Goal: Contribute content: Contribute content

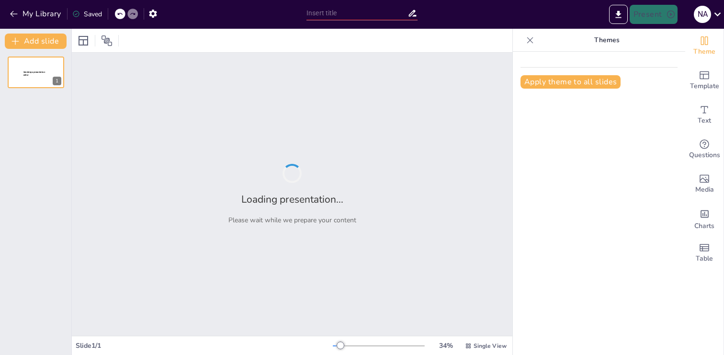
type input "Control de Acceso y Criptografía: Fundamentos para la Seguridad de la Informaci…"
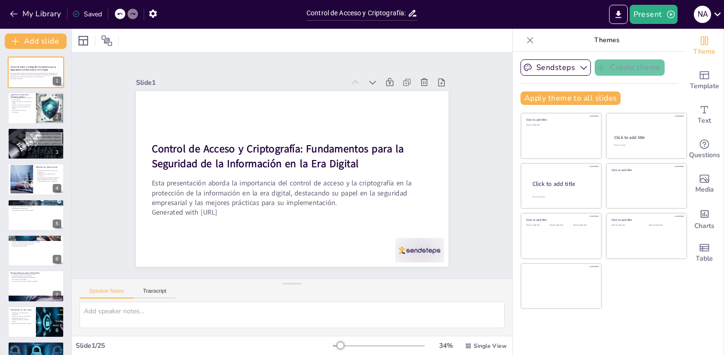
checkbox input "true"
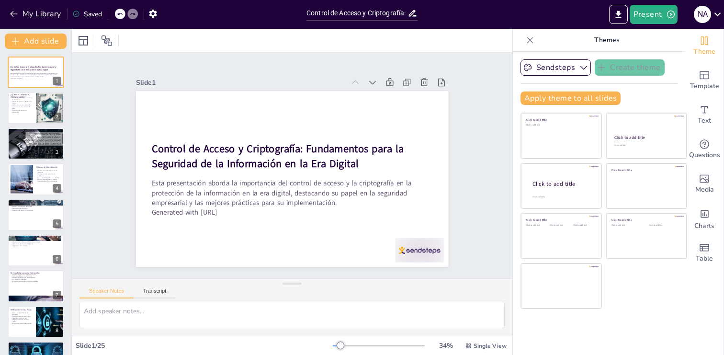
checkbox input "true"
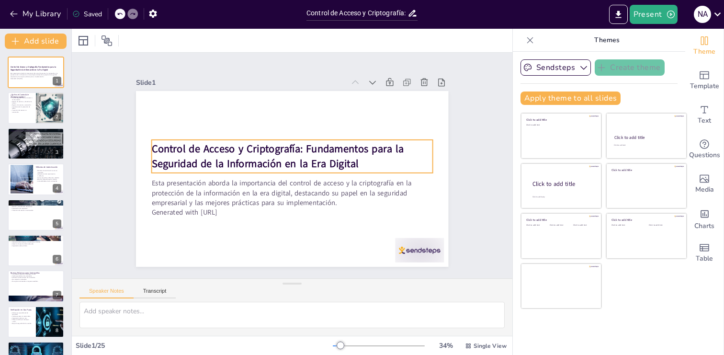
checkbox input "true"
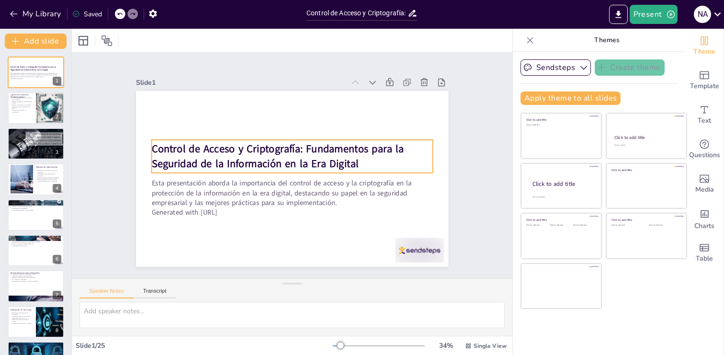
checkbox input "true"
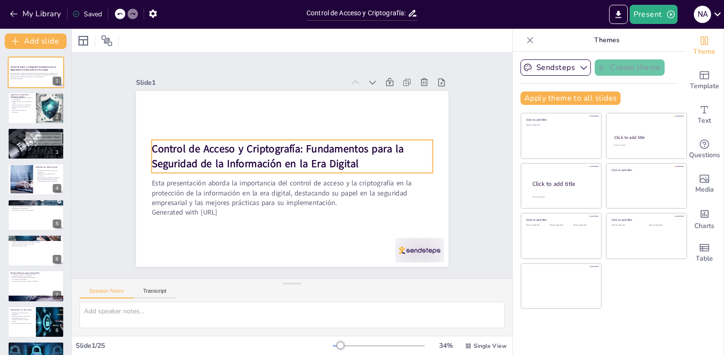
checkbox input "true"
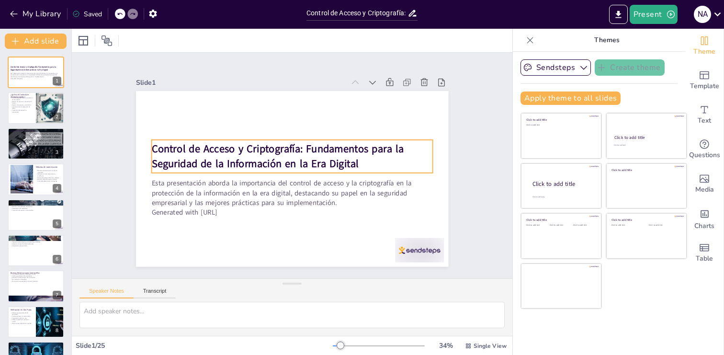
checkbox input "true"
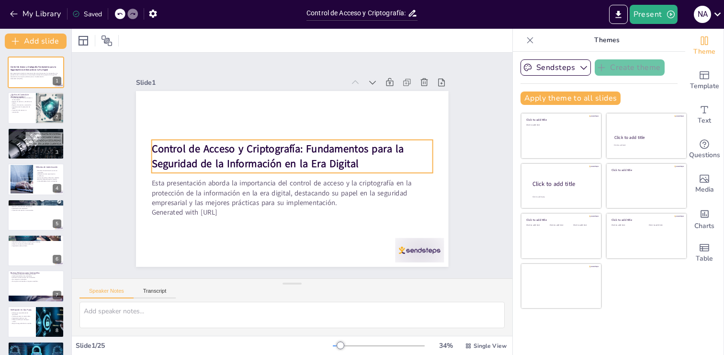
checkbox input "true"
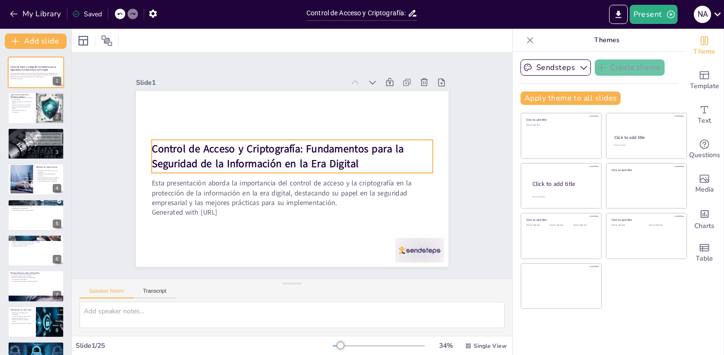
checkbox input "true"
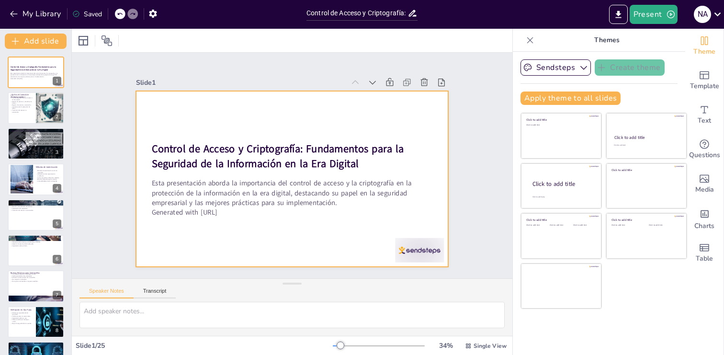
checkbox input "true"
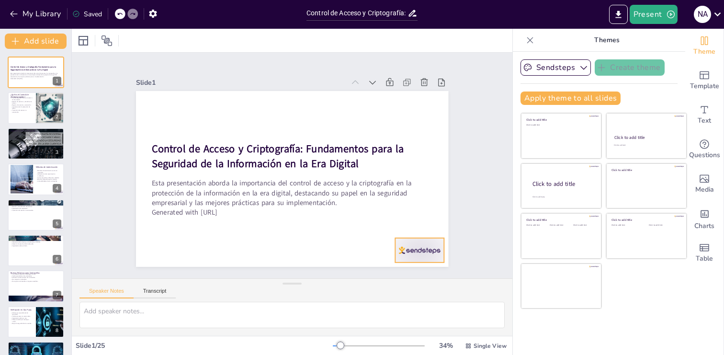
checkbox input "true"
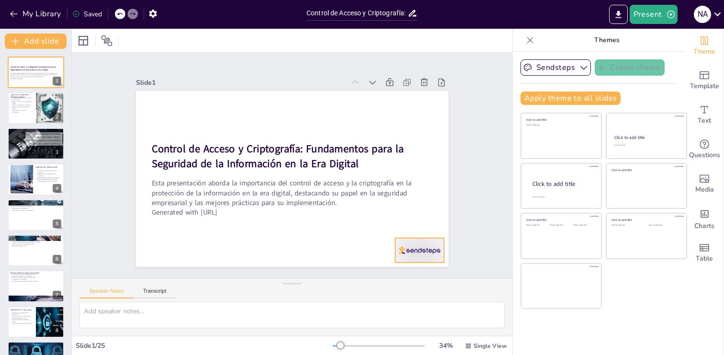
click at [288, 289] on div at bounding box center [267, 316] width 42 height 55
checkbox input "true"
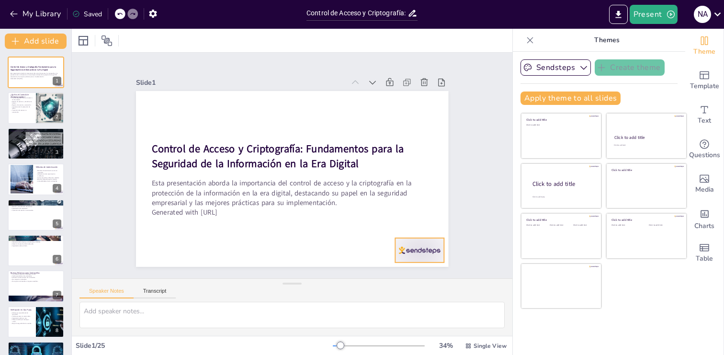
checkbox input "true"
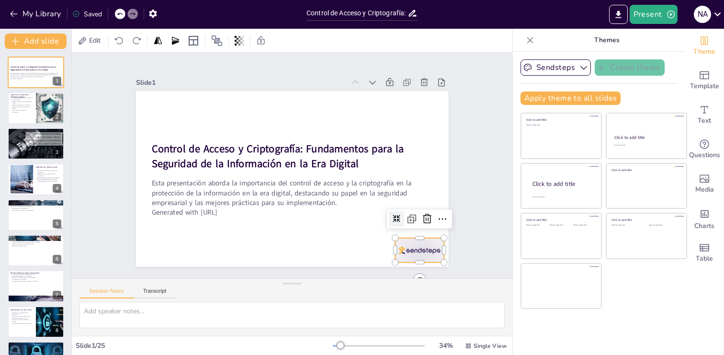
checkbox input "true"
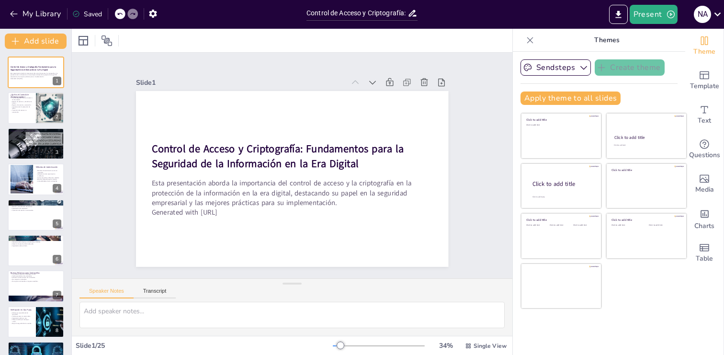
checkbox input "true"
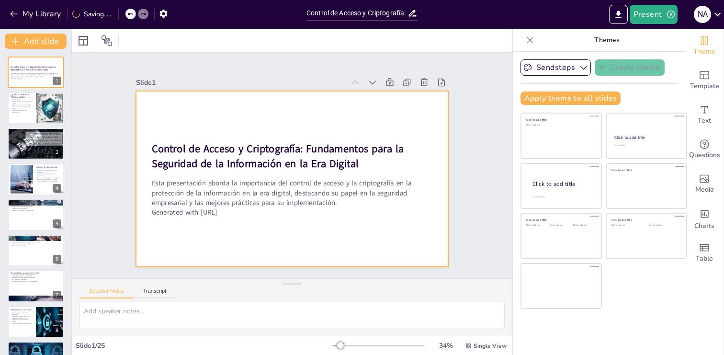
checkbox input "true"
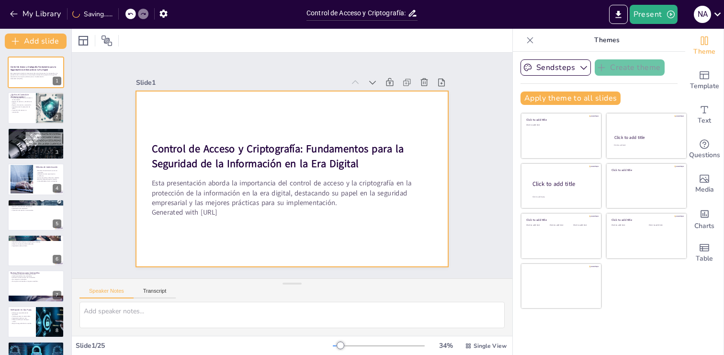
checkbox input "true"
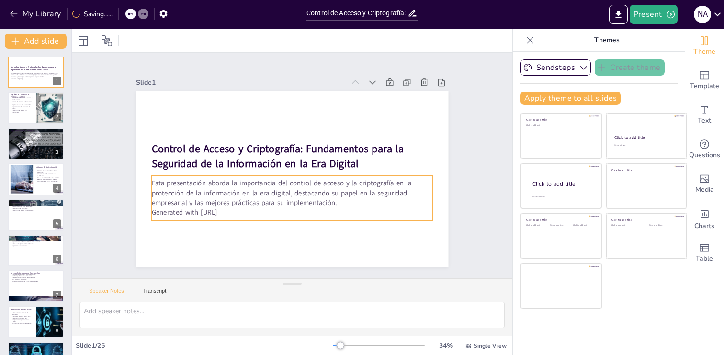
checkbox input "true"
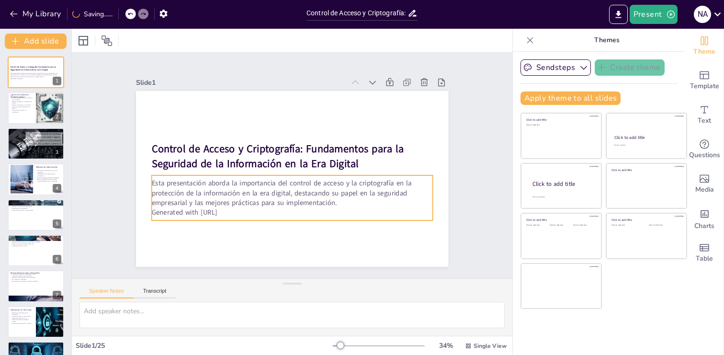
click at [237, 213] on p "Generated with [URL]" at bounding box center [287, 212] width 281 height 39
checkbox input "true"
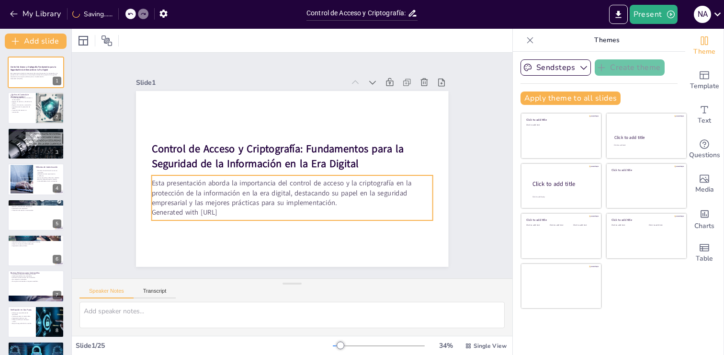
checkbox input "true"
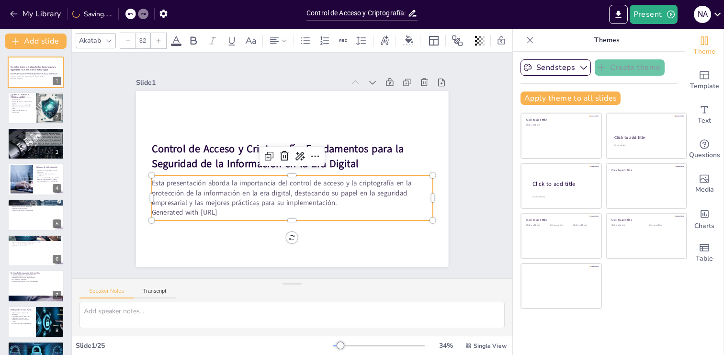
click at [237, 213] on p "Generated with [URL]" at bounding box center [291, 212] width 281 height 10
checkbox input "true"
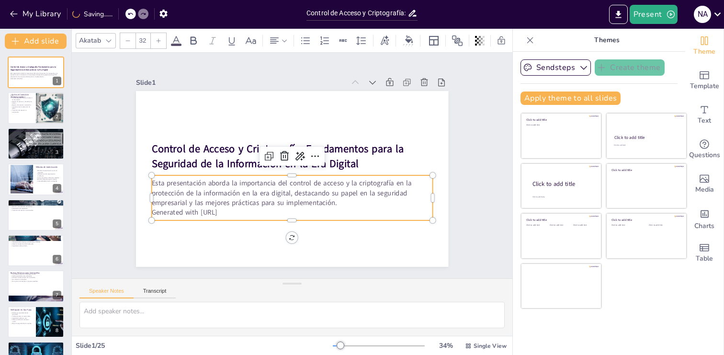
checkbox input "true"
click at [237, 213] on p "Generated with [URL]" at bounding box center [282, 212] width 277 height 68
checkbox input "true"
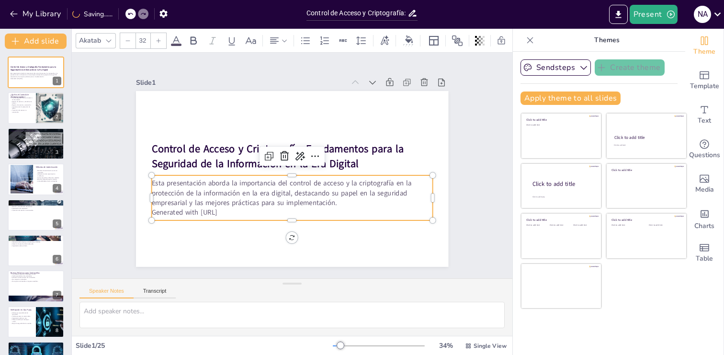
checkbox input "true"
click at [237, 213] on p "Generated with [URL]" at bounding box center [277, 210] width 271 height 96
checkbox input "true"
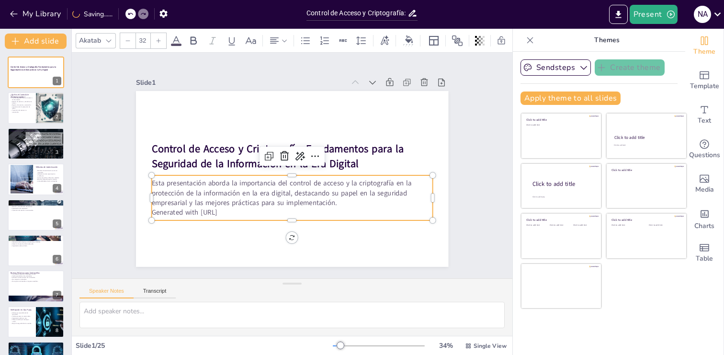
checkbox input "true"
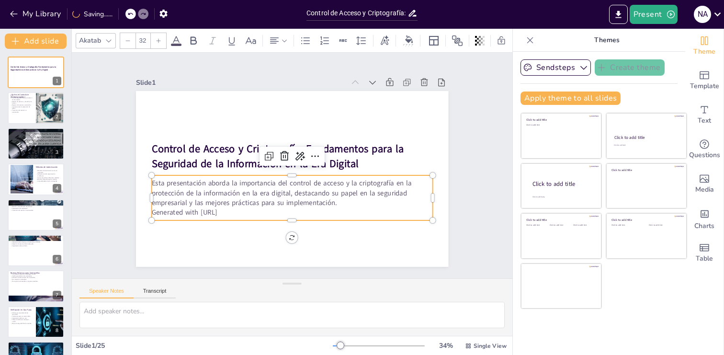
checkbox input "true"
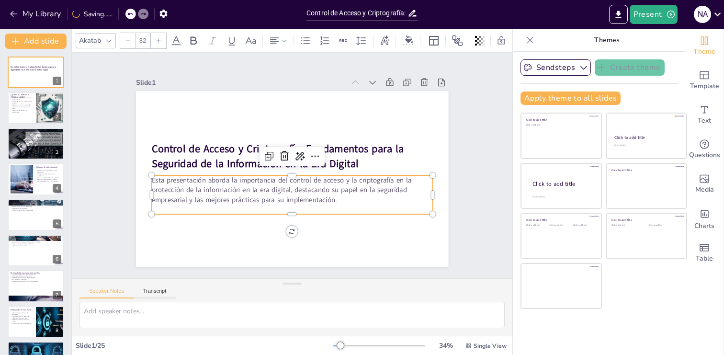
checkbox input "true"
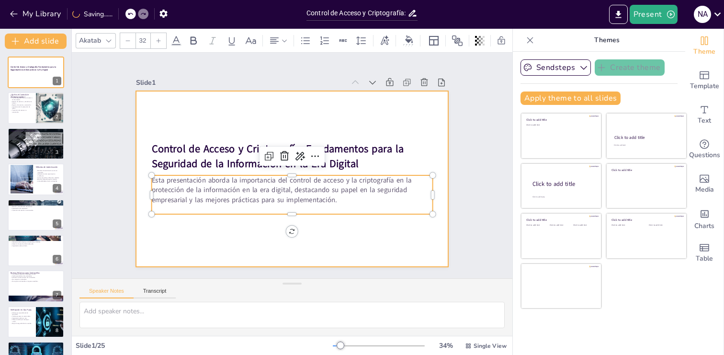
checkbox input "true"
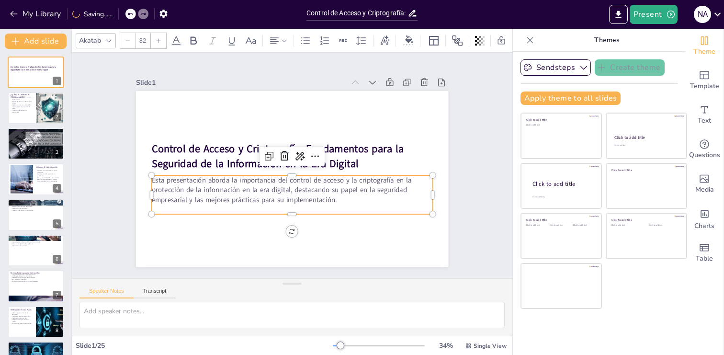
checkbox input "true"
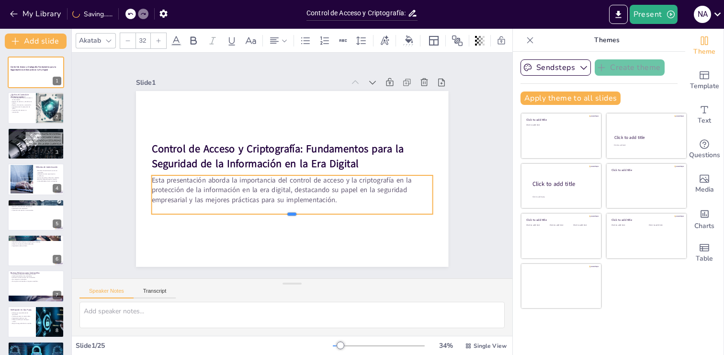
checkbox input "true"
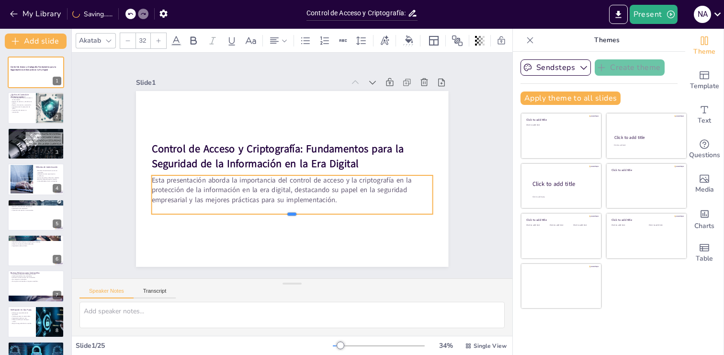
checkbox input "true"
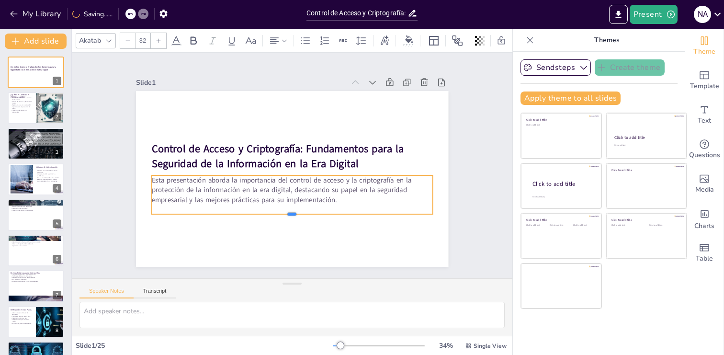
checkbox input "true"
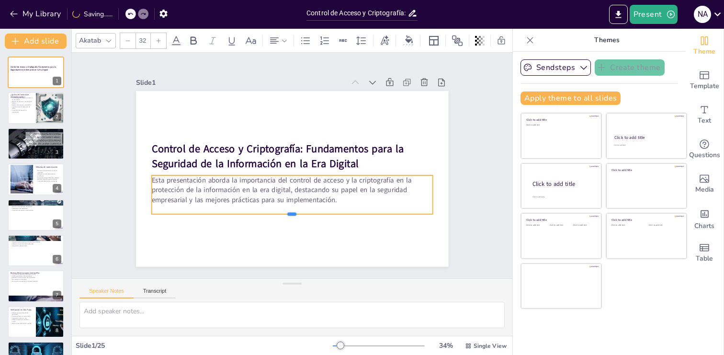
checkbox input "true"
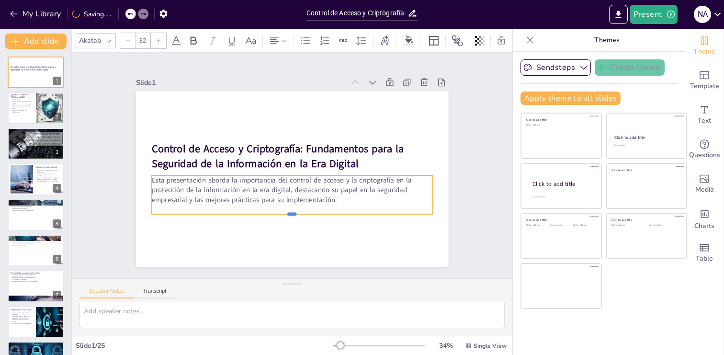
checkbox input "true"
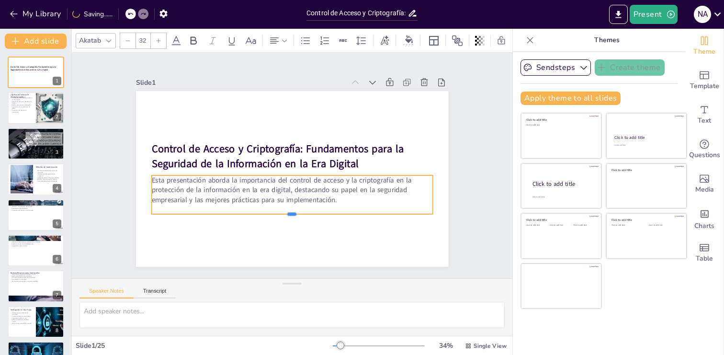
checkbox input "true"
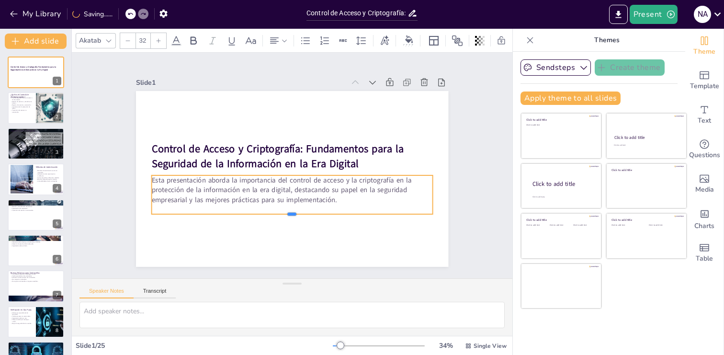
checkbox input "true"
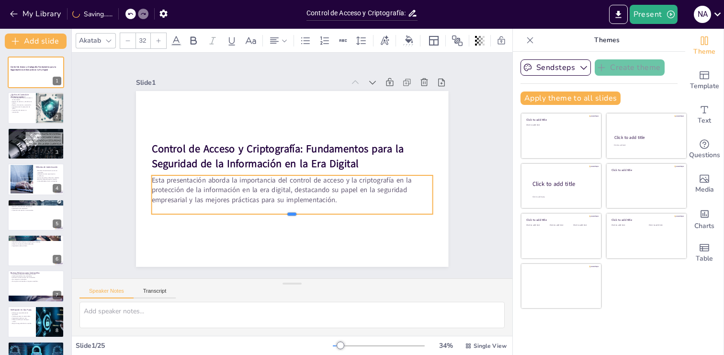
checkbox input "true"
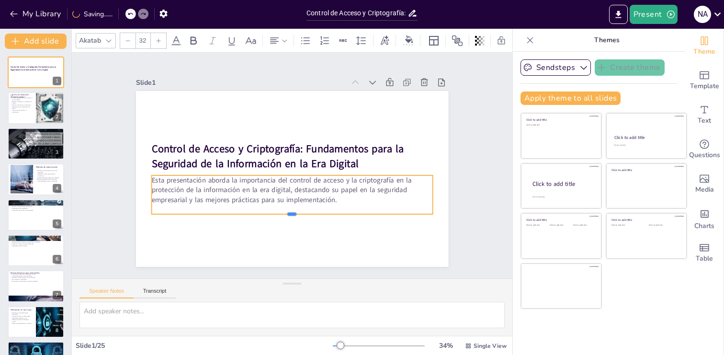
checkbox input "true"
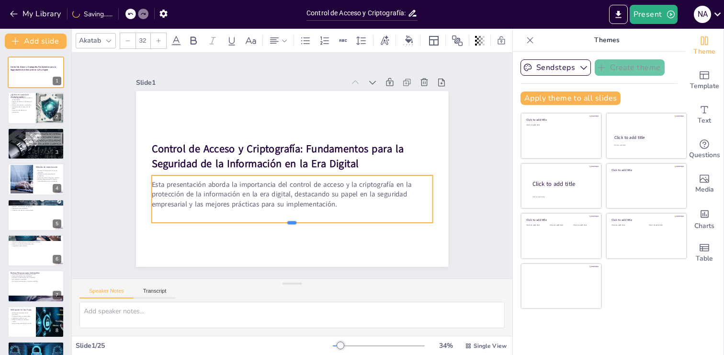
checkbox input "true"
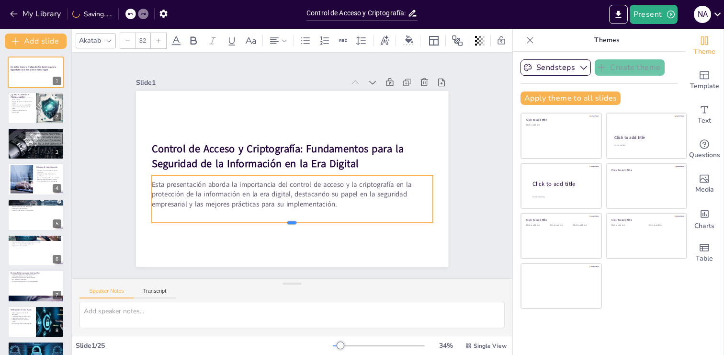
checkbox input "true"
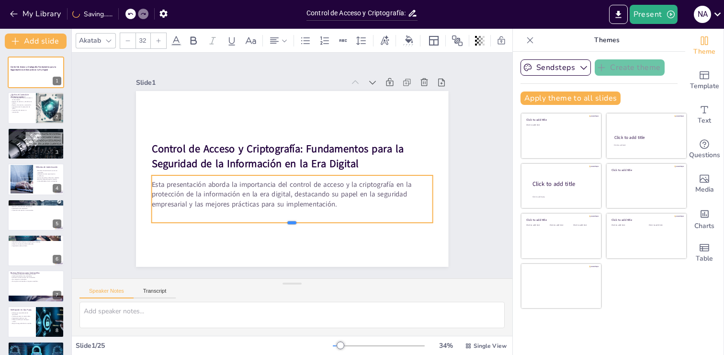
checkbox input "true"
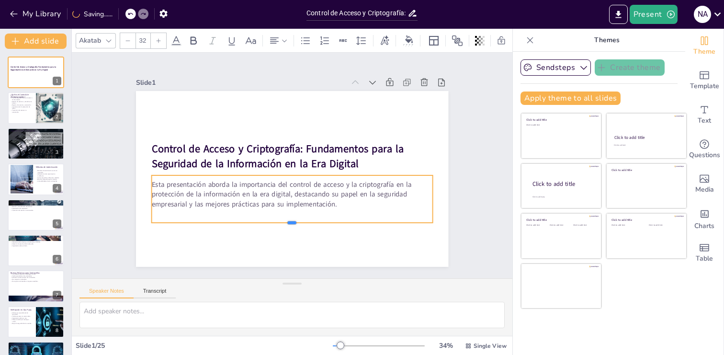
checkbox input "true"
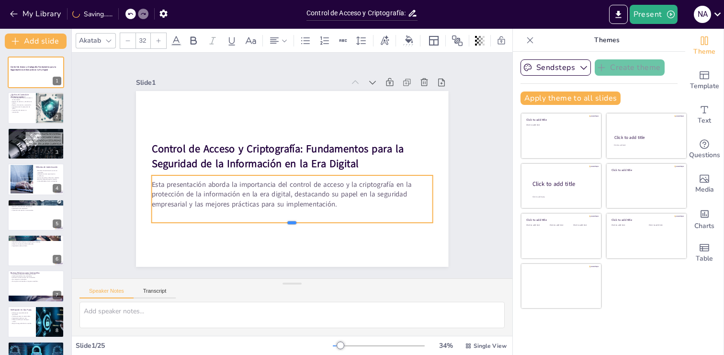
checkbox input "true"
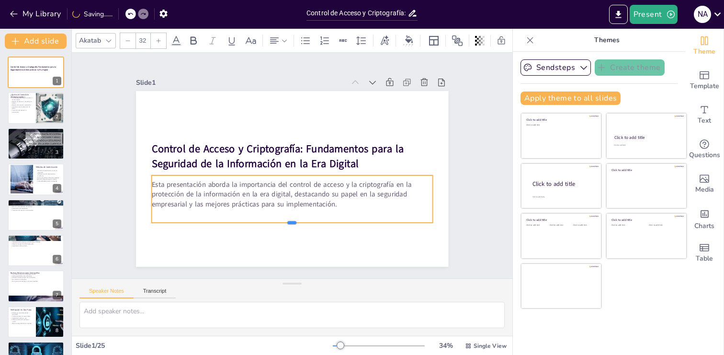
checkbox input "true"
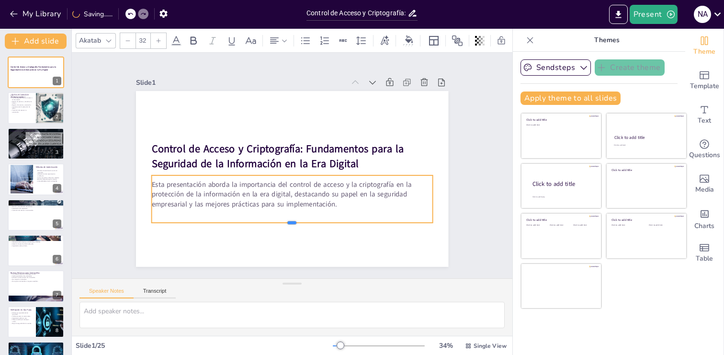
checkbox input "true"
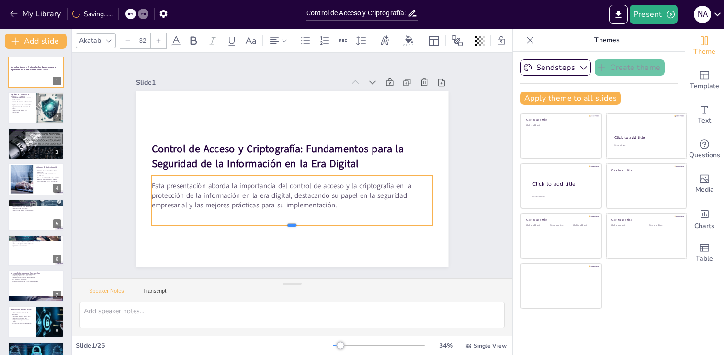
drag, startPoint x: 247, startPoint y: 214, endPoint x: 247, endPoint y: 225, distance: 11.0
click at [247, 225] on div at bounding box center [285, 228] width 281 height 37
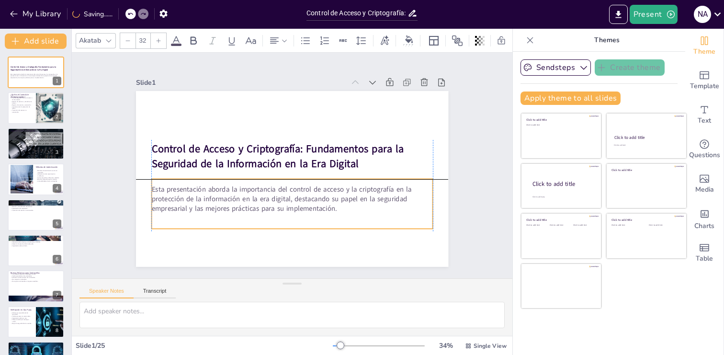
drag, startPoint x: 253, startPoint y: 193, endPoint x: 254, endPoint y: 200, distance: 6.2
click at [254, 200] on p "Esta presentación aborda la importancia del control de acceso y la criptografía…" at bounding box center [285, 198] width 281 height 87
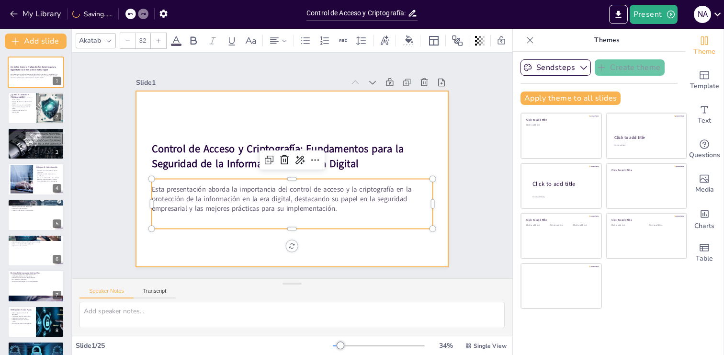
click at [251, 131] on div at bounding box center [292, 179] width 312 height 176
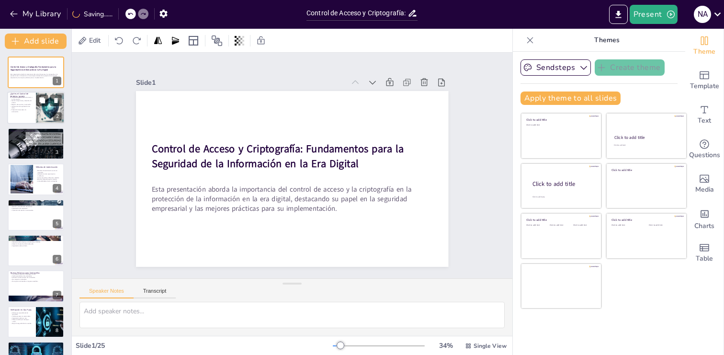
click at [16, 122] on div at bounding box center [35, 108] width 57 height 33
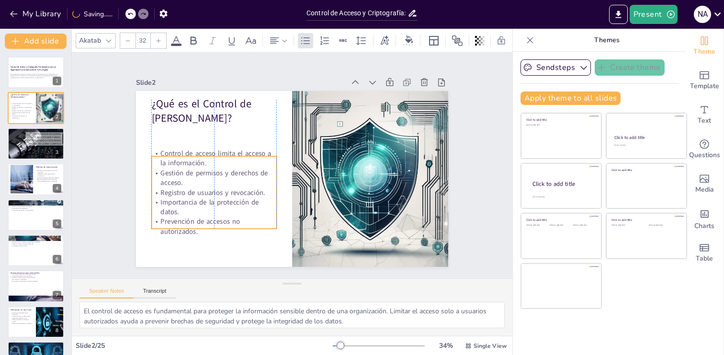
drag, startPoint x: 204, startPoint y: 149, endPoint x: 203, endPoint y: 181, distance: 31.1
click at [203, 181] on p "Gestión de permisos y derechos de acceso." at bounding box center [213, 169] width 126 height 33
click at [243, 135] on div at bounding box center [244, 126] width 18 height 18
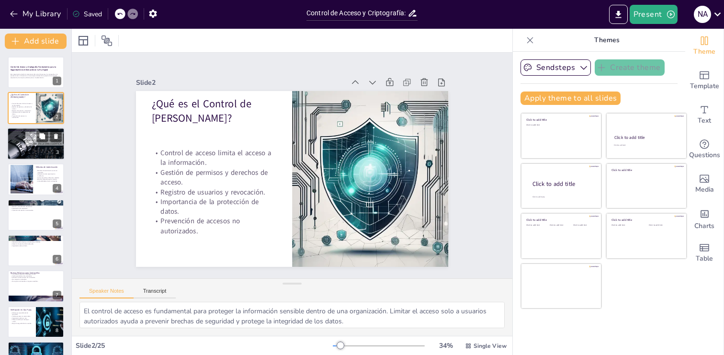
click at [24, 154] on div at bounding box center [35, 143] width 57 height 33
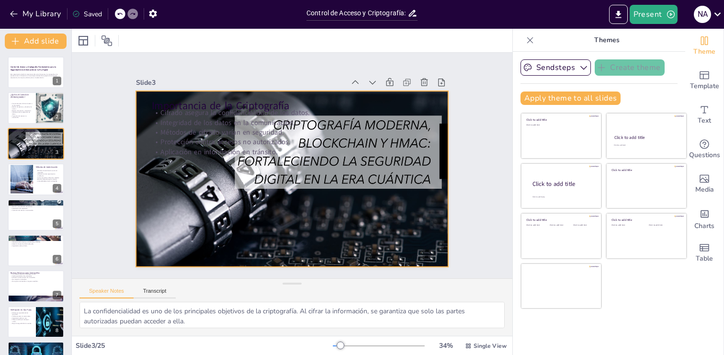
click at [310, 213] on div at bounding box center [289, 178] width 342 height 237
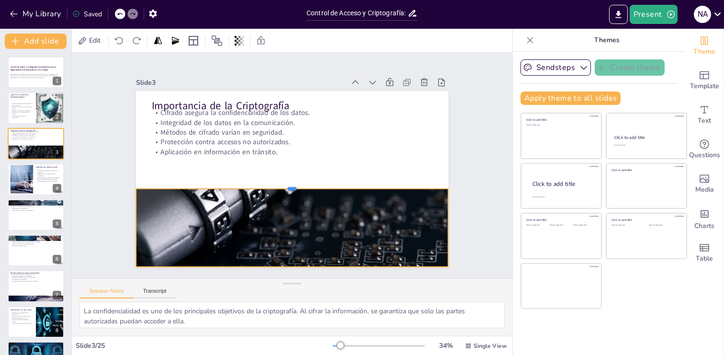
drag, startPoint x: 293, startPoint y: 90, endPoint x: 326, endPoint y: 187, distance: 103.1
click at [326, 187] on div at bounding box center [285, 184] width 299 height 104
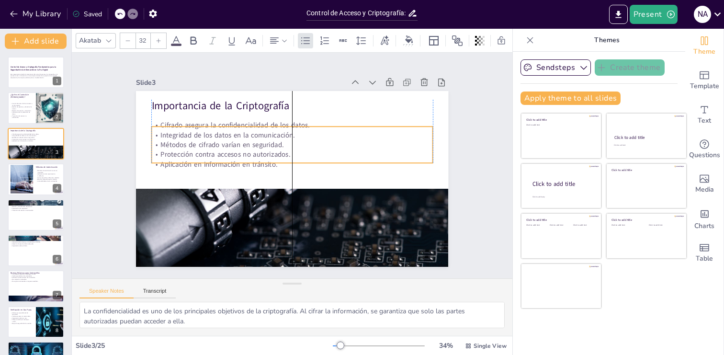
drag, startPoint x: 250, startPoint y: 146, endPoint x: 252, endPoint y: 158, distance: 12.6
click at [252, 158] on p "Protección contra accesos no autorizados." at bounding box center [293, 154] width 281 height 39
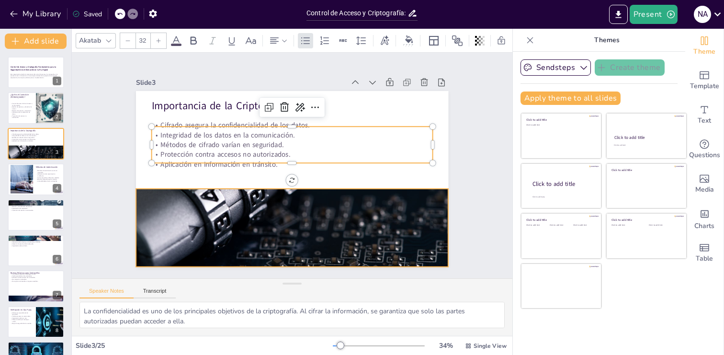
click at [250, 218] on div at bounding box center [290, 178] width 329 height 207
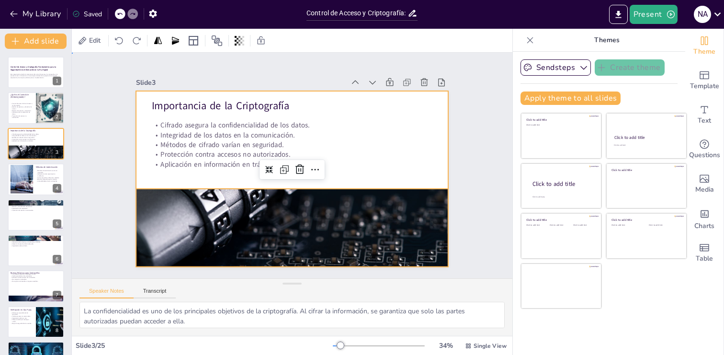
click at [137, 173] on div at bounding box center [289, 178] width 342 height 237
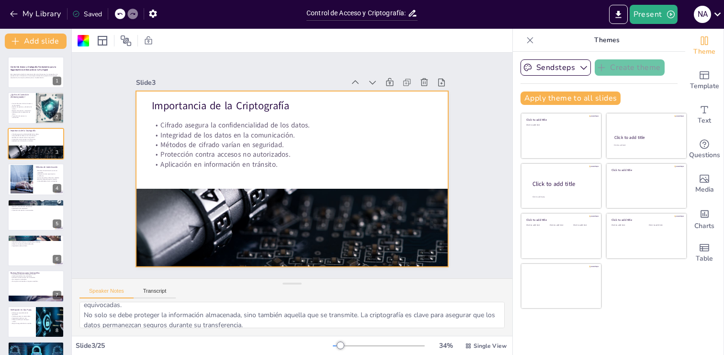
scroll to position [83, 0]
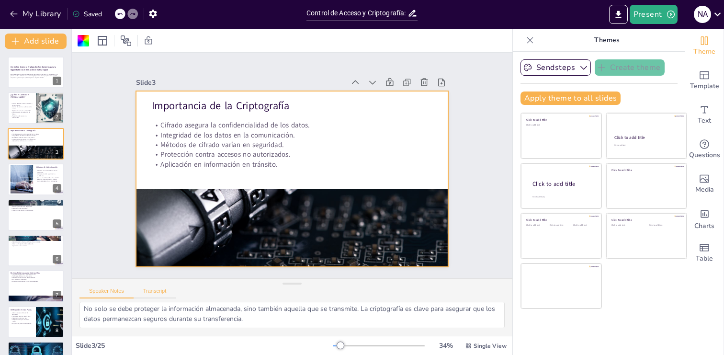
click at [152, 293] on button "Transcript" at bounding box center [155, 293] width 43 height 11
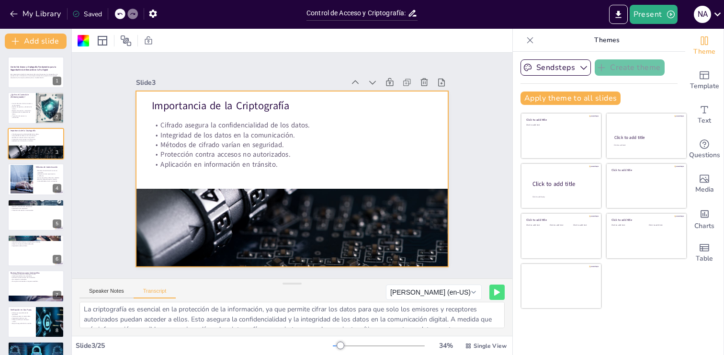
scroll to position [0, 0]
click at [444, 292] on button "[PERSON_NAME] (en-US)" at bounding box center [434, 291] width 96 height 15
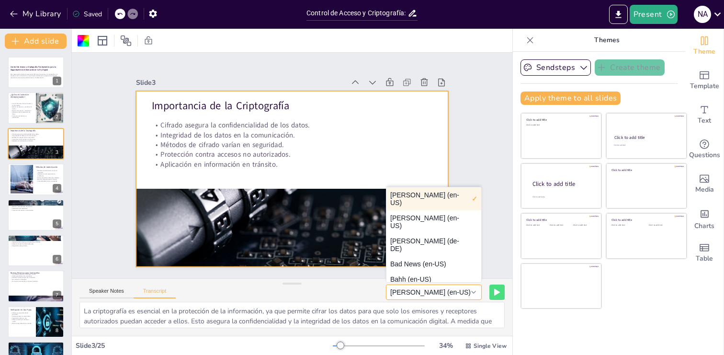
click at [444, 292] on button "[PERSON_NAME] (en-US)" at bounding box center [434, 291] width 96 height 15
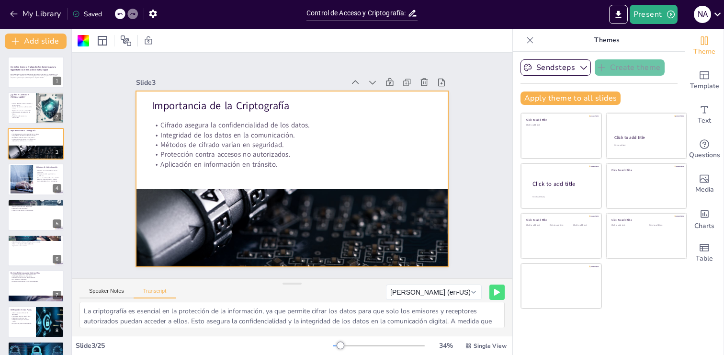
click at [238, 296] on div "Speaker Notes Transcript [PERSON_NAME] (en-US) [PERSON_NAME] (en-US) [PERSON_NA…" at bounding box center [292, 290] width 441 height 23
click at [35, 188] on div at bounding box center [35, 179] width 57 height 33
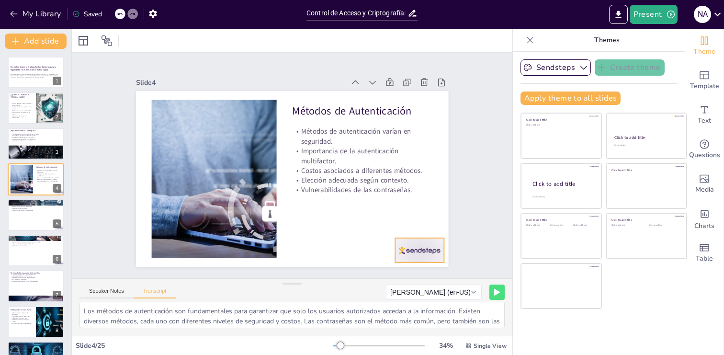
click at [420, 258] on div at bounding box center [399, 275] width 53 height 34
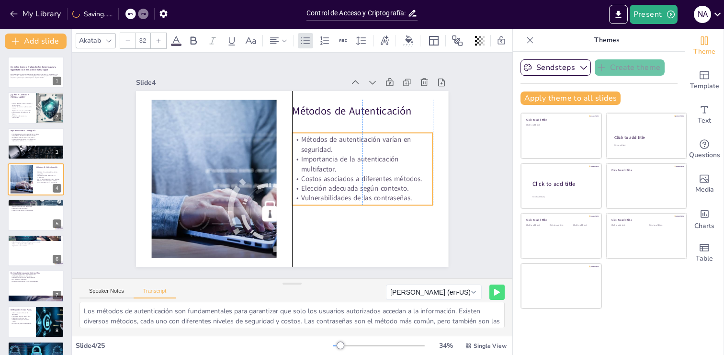
drag, startPoint x: 356, startPoint y: 171, endPoint x: 356, endPoint y: 180, distance: 8.1
click at [356, 180] on p "Costos asociados a diferentes métodos." at bounding box center [330, 226] width 102 height 111
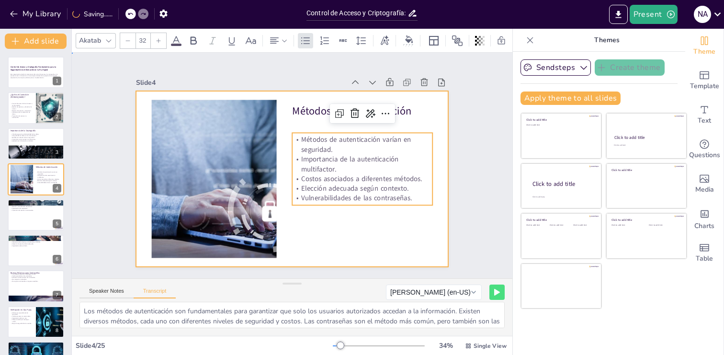
click at [350, 238] on div at bounding box center [289, 178] width 342 height 237
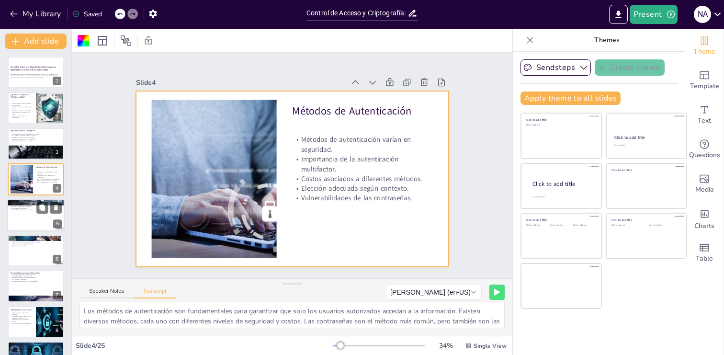
click at [32, 226] on div at bounding box center [35, 215] width 57 height 33
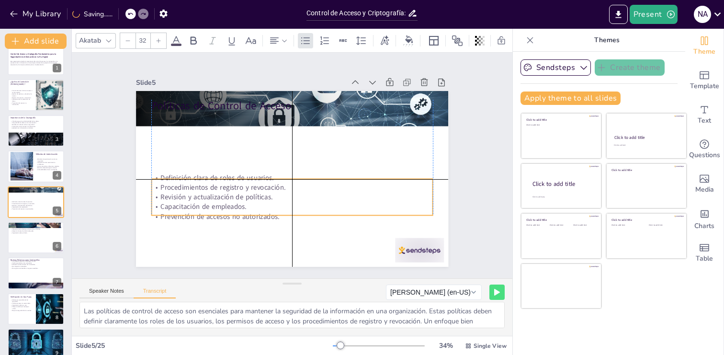
drag, startPoint x: 219, startPoint y: 155, endPoint x: 218, endPoint y: 219, distance: 64.2
click at [218, 219] on p "Prevención de accesos no autorizados." at bounding box center [287, 216] width 281 height 39
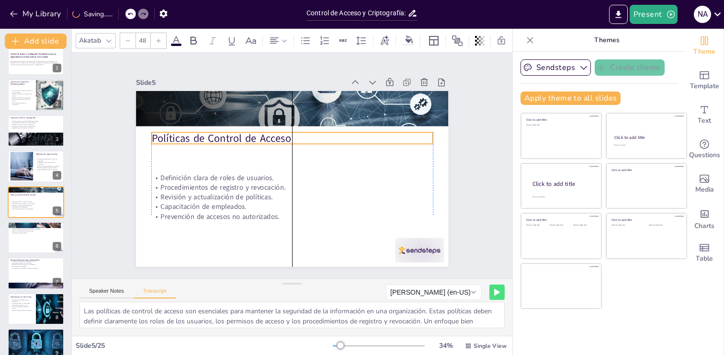
drag, startPoint x: 215, startPoint y: 101, endPoint x: 216, endPoint y: 133, distance: 31.6
click at [216, 133] on p "Políticas de Control de Acceso" at bounding box center [294, 138] width 281 height 44
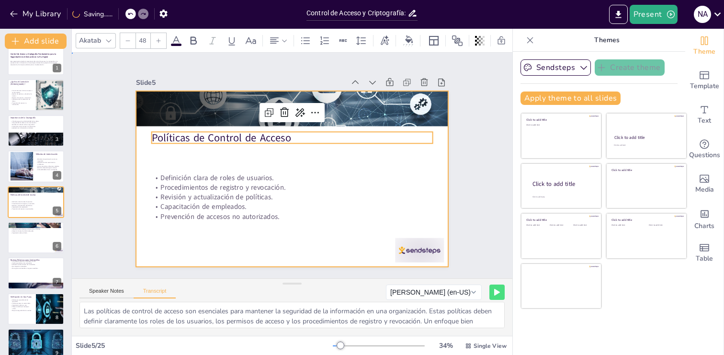
click at [257, 242] on div at bounding box center [290, 178] width 329 height 207
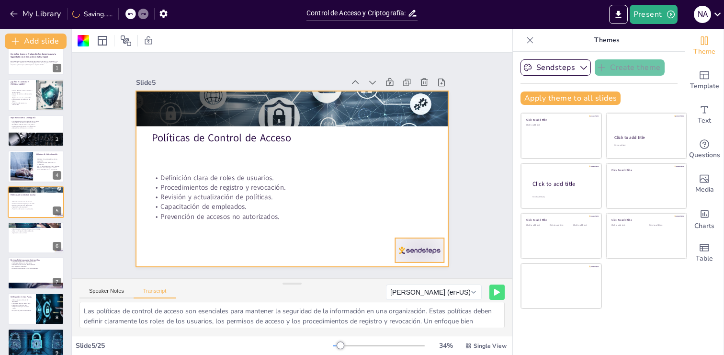
click at [420, 251] on div at bounding box center [419, 250] width 49 height 24
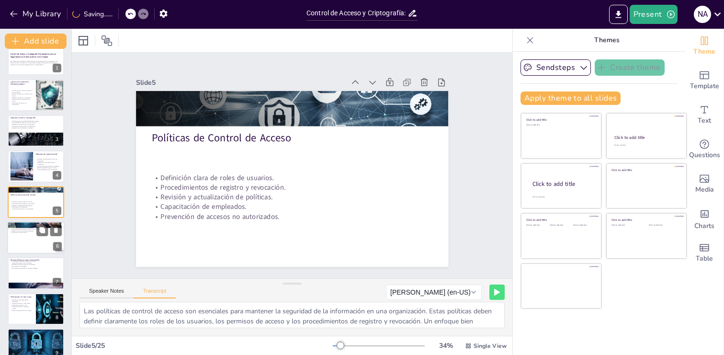
click at [42, 248] on div at bounding box center [35, 237] width 57 height 33
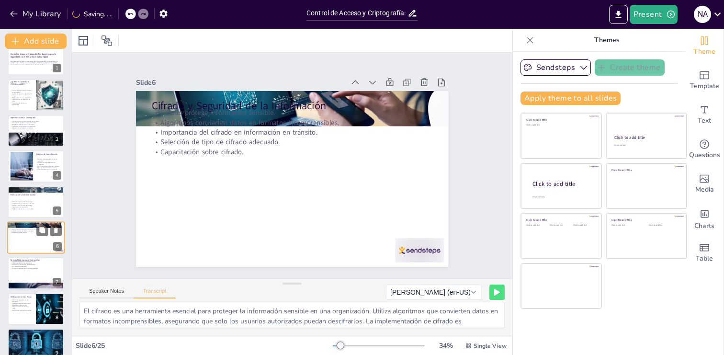
scroll to position [48, 0]
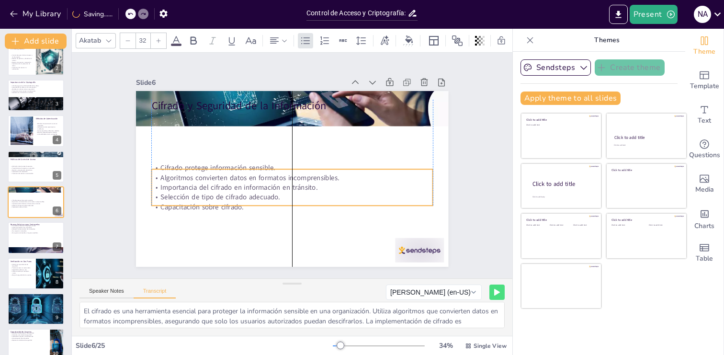
drag, startPoint x: 209, startPoint y: 152, endPoint x: 210, endPoint y: 207, distance: 55.1
click at [210, 207] on p "Capacitación sobre cifrado." at bounding box center [288, 206] width 281 height 39
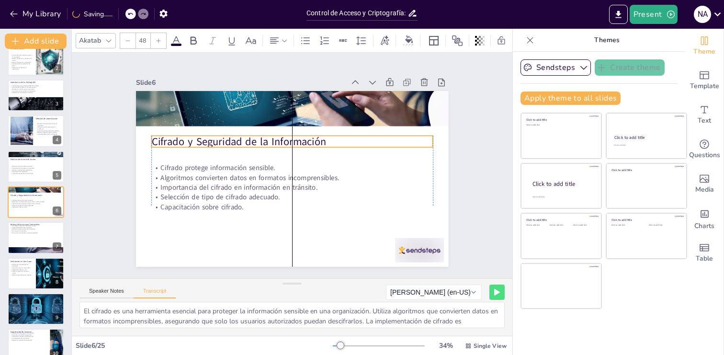
drag, startPoint x: 204, startPoint y: 108, endPoint x: 204, endPoint y: 144, distance: 35.4
click at [204, 144] on p "Cifrado y Seguridad de la Información" at bounding box center [294, 142] width 281 height 44
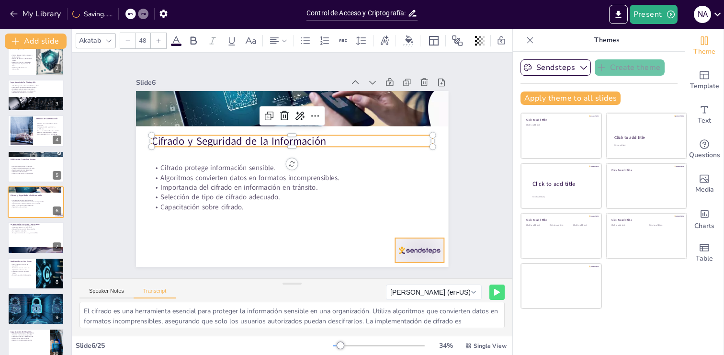
click at [411, 250] on div at bounding box center [410, 263] width 51 height 29
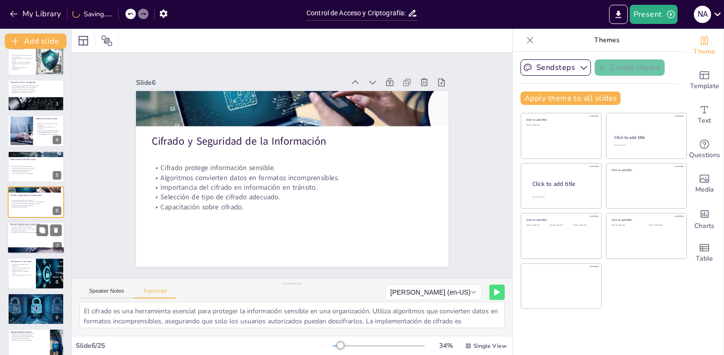
click at [29, 240] on div at bounding box center [35, 238] width 57 height 33
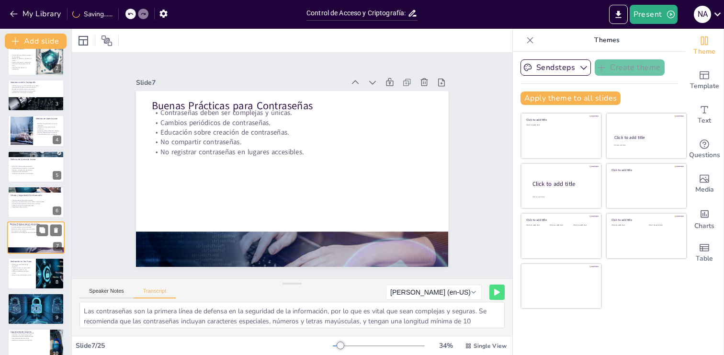
scroll to position [84, 0]
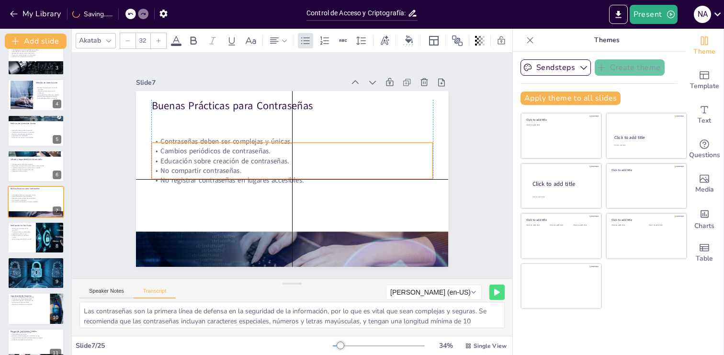
drag, startPoint x: 230, startPoint y: 128, endPoint x: 231, endPoint y: 156, distance: 27.8
click at [231, 156] on p "Educación sobre creación de contraseñas." at bounding box center [292, 160] width 281 height 39
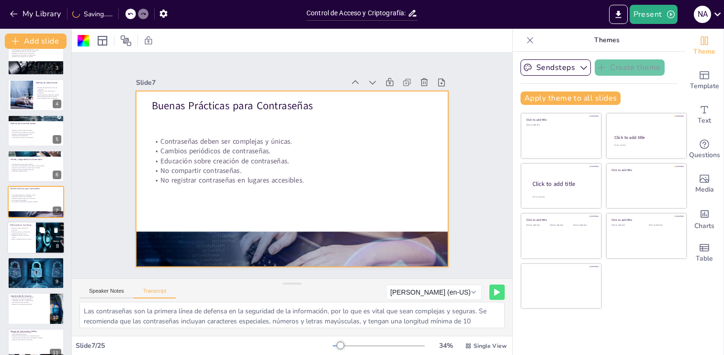
click at [20, 249] on div at bounding box center [35, 237] width 57 height 33
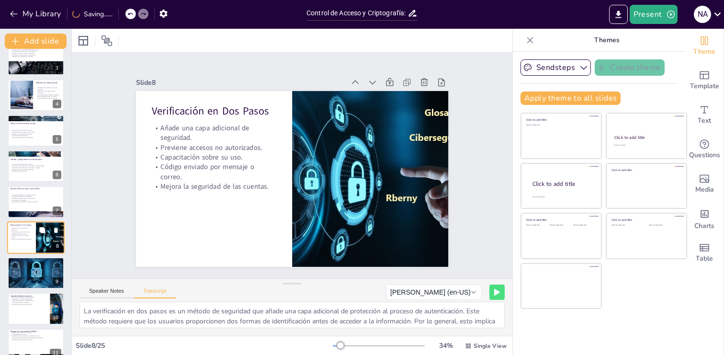
scroll to position [120, 0]
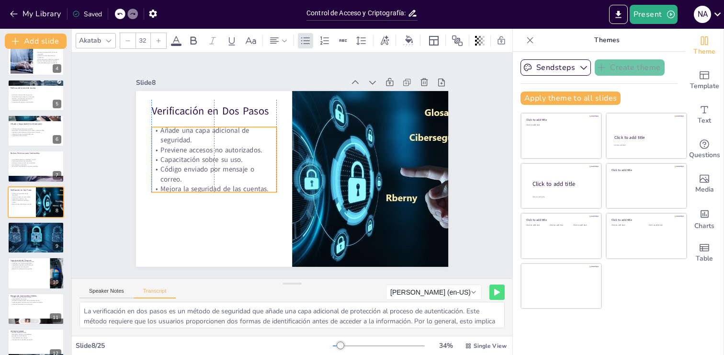
click at [191, 173] on p "Código enviado por mensaje o correo." at bounding box center [213, 166] width 126 height 33
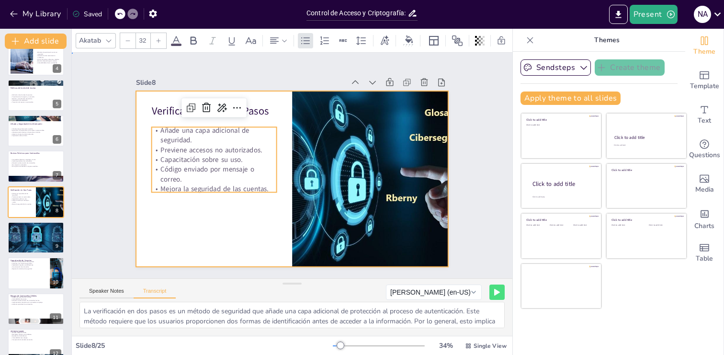
click at [196, 233] on div at bounding box center [289, 178] width 342 height 237
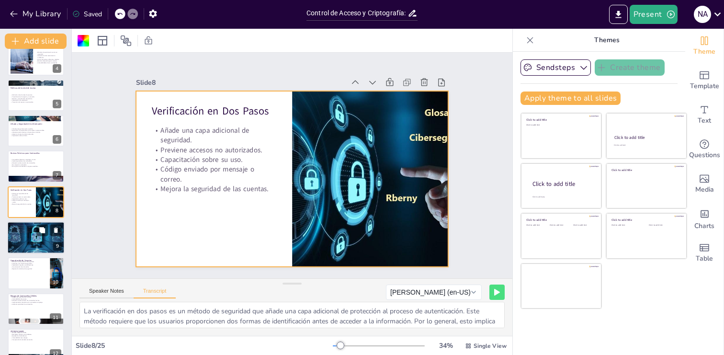
click at [26, 245] on div at bounding box center [35, 237] width 65 height 33
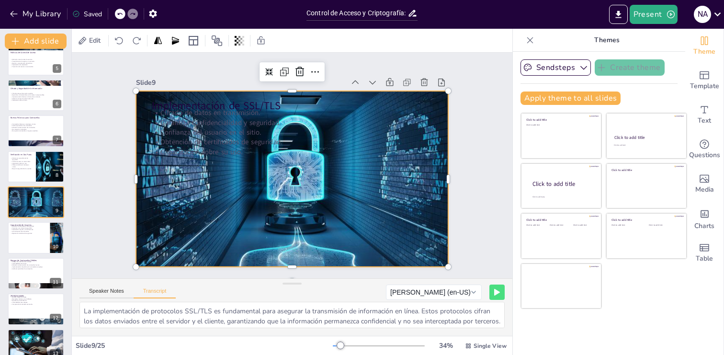
click at [292, 207] on div at bounding box center [289, 178] width 380 height 245
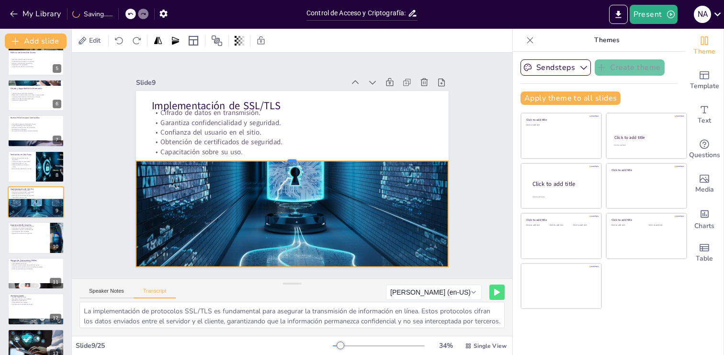
drag, startPoint x: 293, startPoint y: 91, endPoint x: 302, endPoint y: 161, distance: 71.4
click at [302, 161] on div "Implementación de SSL/TLS Cifrado de datos en transmisión. Garantiza confidenci…" at bounding box center [290, 178] width 329 height 207
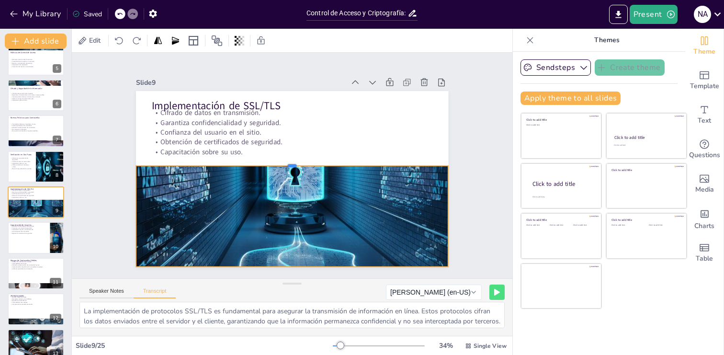
click at [247, 164] on div at bounding box center [293, 162] width 299 height 104
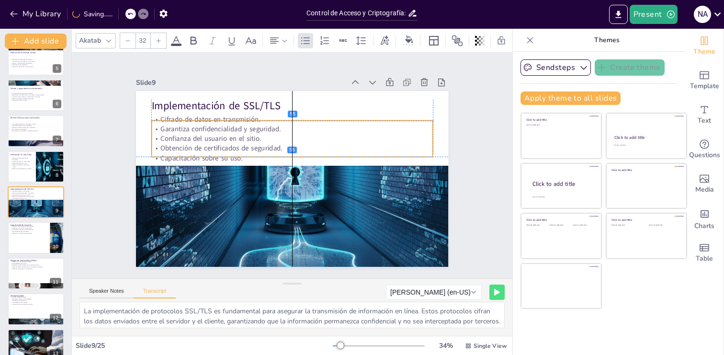
click at [228, 156] on p "Capacitación sobre su uso." at bounding box center [293, 158] width 277 height 68
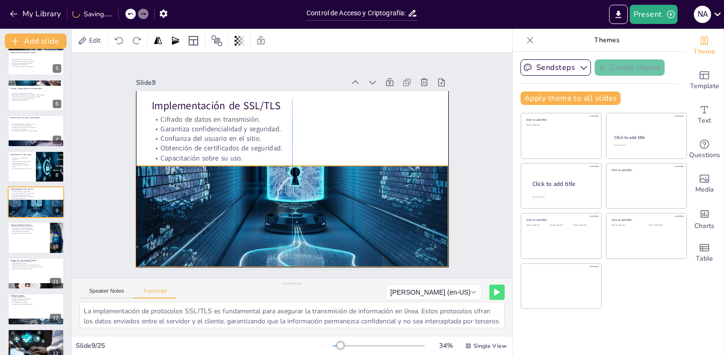
click at [241, 206] on div at bounding box center [280, 160] width 304 height 393
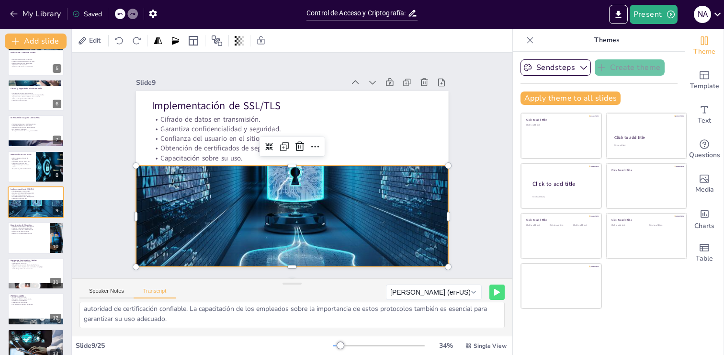
scroll to position [0, 0]
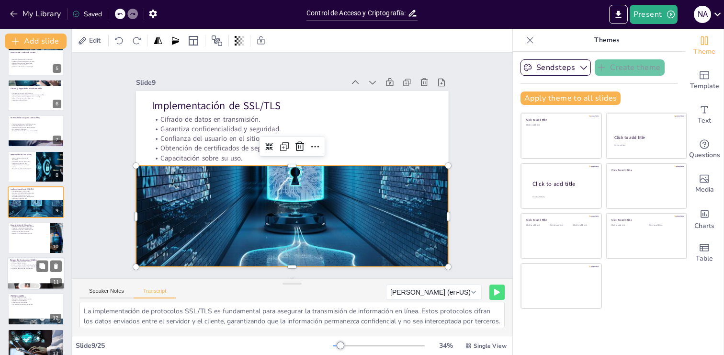
click at [25, 276] on div at bounding box center [35, 273] width 57 height 33
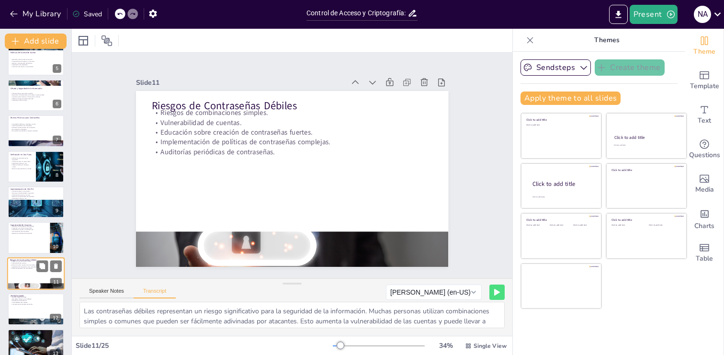
scroll to position [227, 0]
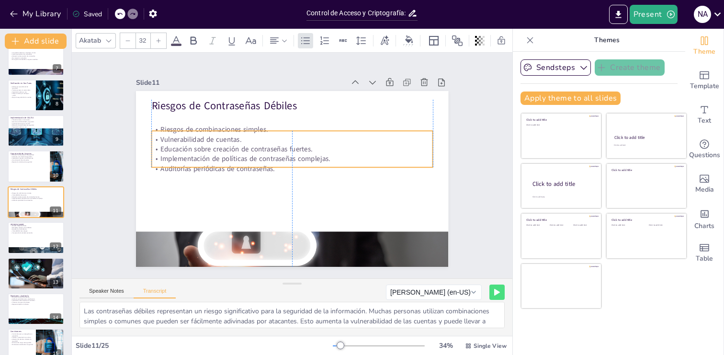
drag, startPoint x: 219, startPoint y: 144, endPoint x: 219, endPoint y: 161, distance: 17.2
click at [219, 161] on p "Implementación de políticas de contraseñas complejas." at bounding box center [293, 159] width 277 height 68
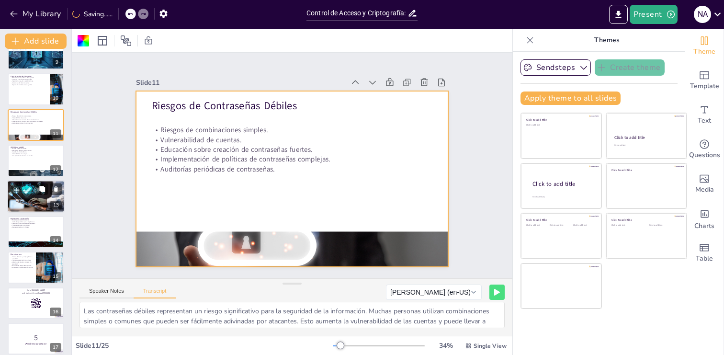
scroll to position [306, 0]
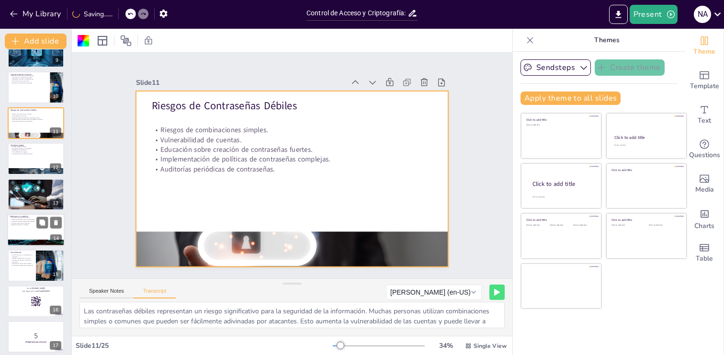
click at [30, 232] on div at bounding box center [35, 230] width 57 height 33
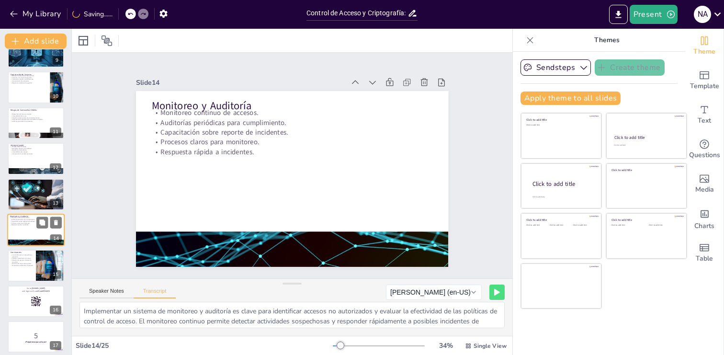
scroll to position [333, 0]
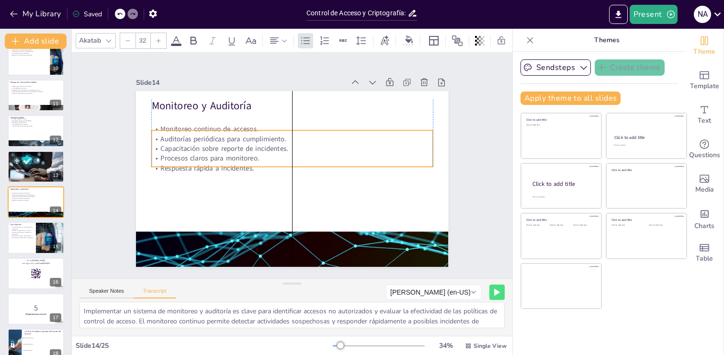
drag, startPoint x: 235, startPoint y: 147, endPoint x: 232, endPoint y: 163, distance: 16.5
click at [232, 163] on p "Respuesta rápida a incidentes." at bounding box center [291, 168] width 277 height 68
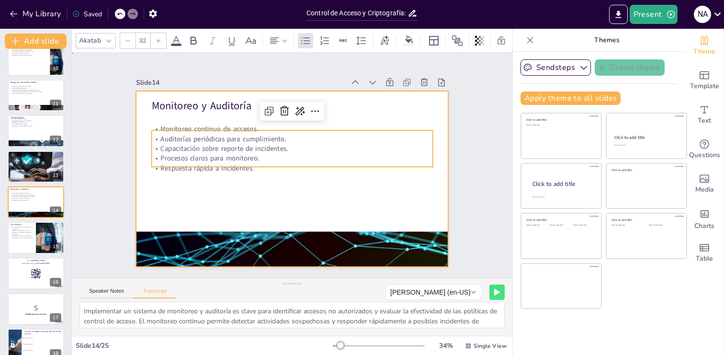
click at [238, 209] on div at bounding box center [288, 178] width 352 height 264
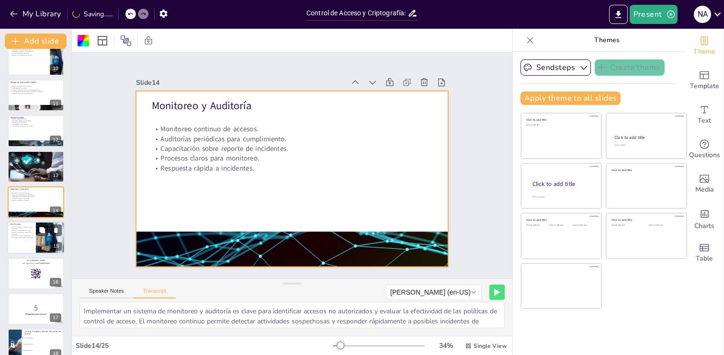
click at [25, 240] on div at bounding box center [35, 238] width 57 height 33
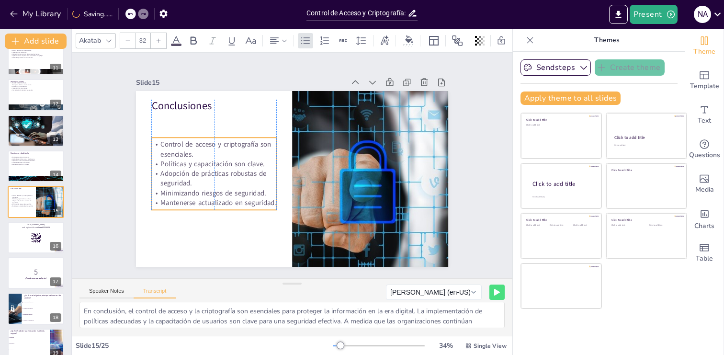
drag, startPoint x: 214, startPoint y: 167, endPoint x: 214, endPoint y: 193, distance: 25.4
click at [214, 193] on div "Control de acceso y criptografía son esenciales. Políticas y capacitación son c…" at bounding box center [216, 148] width 140 height 103
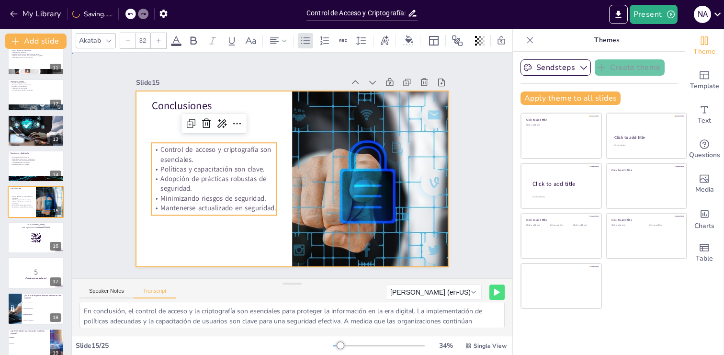
click at [207, 257] on div at bounding box center [289, 178] width 342 height 237
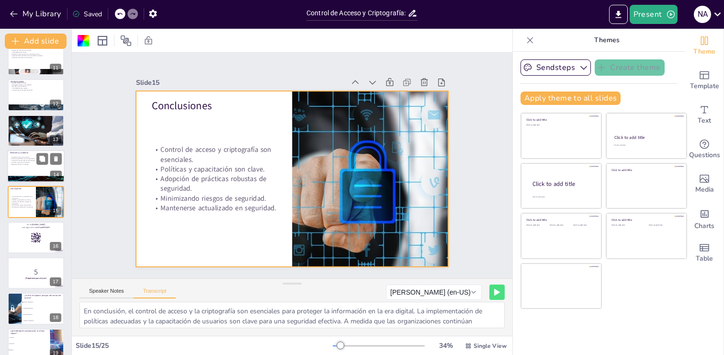
click at [35, 167] on div at bounding box center [35, 166] width 57 height 33
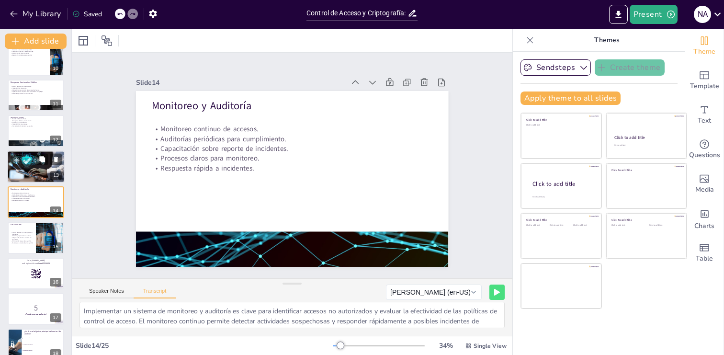
click at [32, 170] on div at bounding box center [35, 166] width 57 height 34
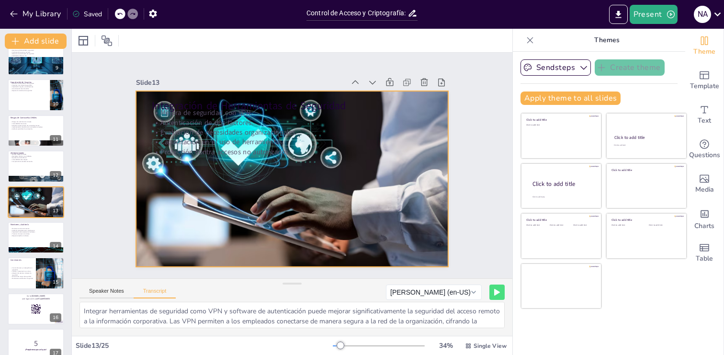
click at [289, 94] on div at bounding box center [288, 179] width 354 height 272
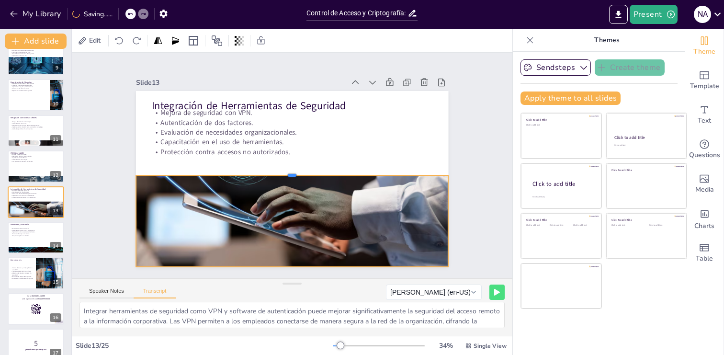
drag, startPoint x: 293, startPoint y: 89, endPoint x: 292, endPoint y: 173, distance: 84.3
click at [292, 173] on div at bounding box center [292, 171] width 312 height 40
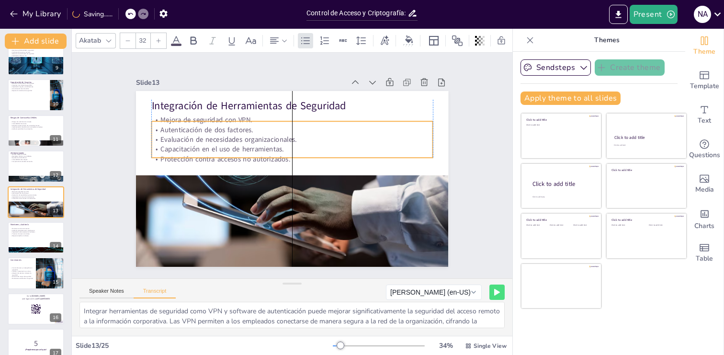
drag, startPoint x: 240, startPoint y: 146, endPoint x: 242, endPoint y: 153, distance: 7.3
click at [242, 153] on p "Capacitación en el uso de herramientas." at bounding box center [293, 149] width 281 height 39
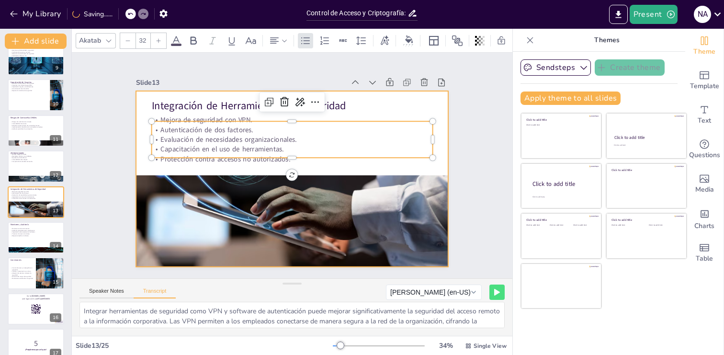
click at [208, 172] on div at bounding box center [284, 176] width 356 height 326
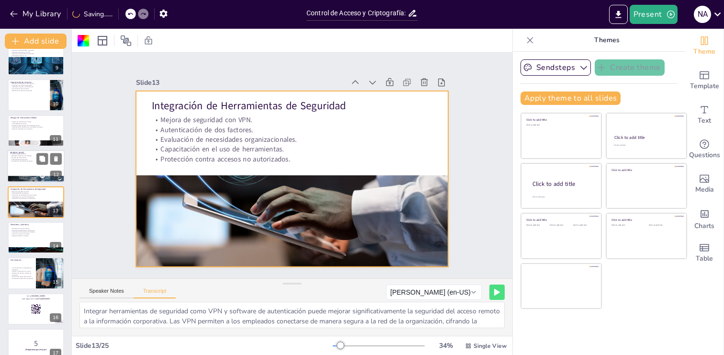
click at [27, 169] on div at bounding box center [35, 166] width 57 height 33
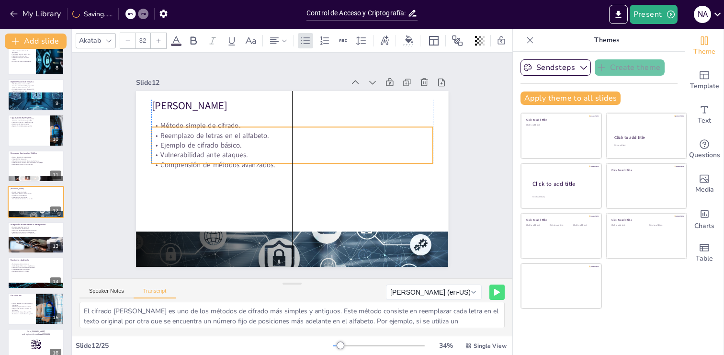
drag, startPoint x: 231, startPoint y: 141, endPoint x: 231, endPoint y: 154, distance: 12.9
click at [231, 154] on p "Vulnerabilidad ante ataques." at bounding box center [298, 156] width 233 height 173
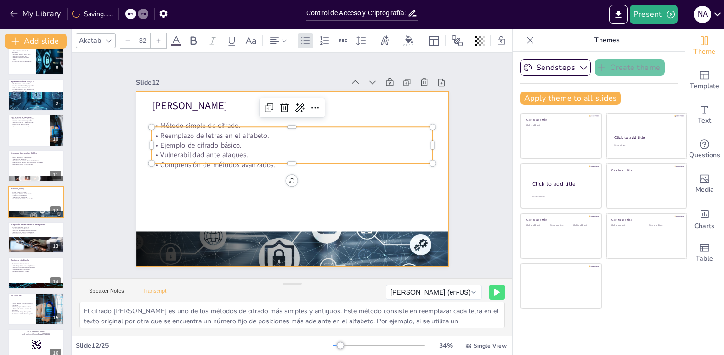
click at [218, 187] on div at bounding box center [283, 157] width 340 height 350
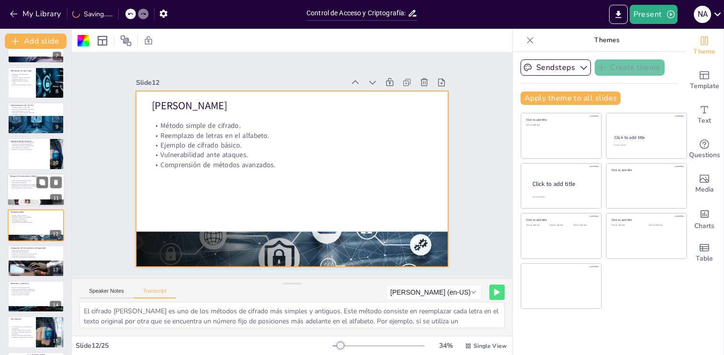
click at [22, 191] on div at bounding box center [35, 189] width 57 height 33
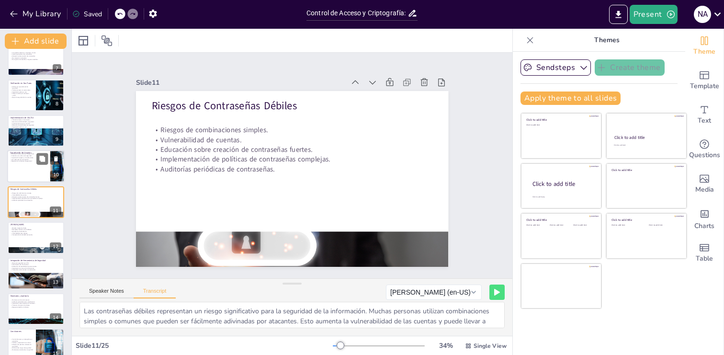
click at [28, 171] on div at bounding box center [35, 166] width 57 height 33
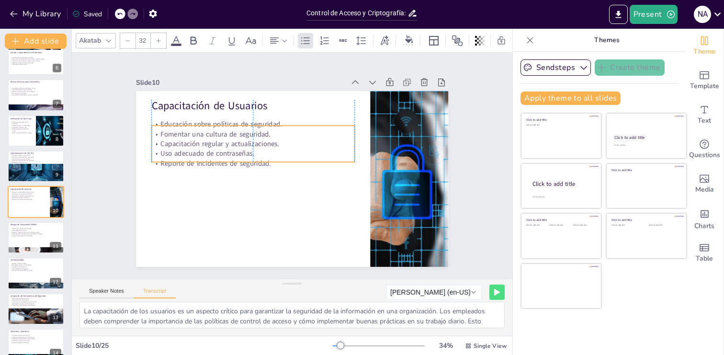
drag, startPoint x: 231, startPoint y: 148, endPoint x: 231, endPoint y: 159, distance: 11.5
click at [231, 159] on p "Reporte de incidentes de seguridad." at bounding box center [254, 155] width 201 height 52
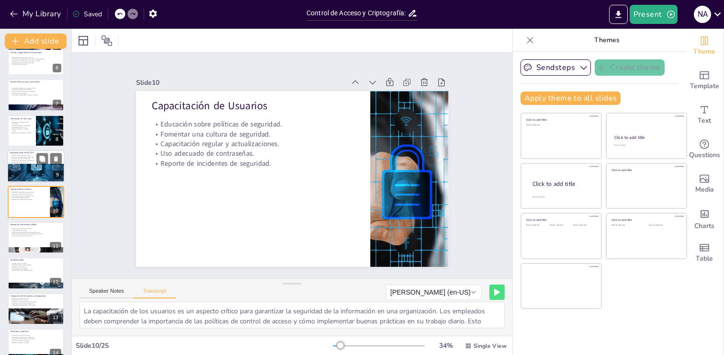
click at [29, 174] on div at bounding box center [35, 166] width 65 height 33
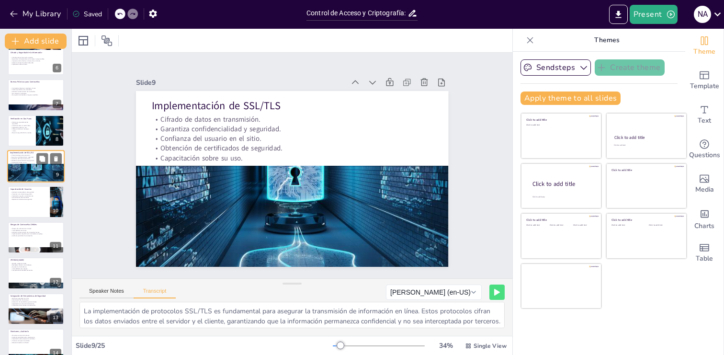
scroll to position [155, 0]
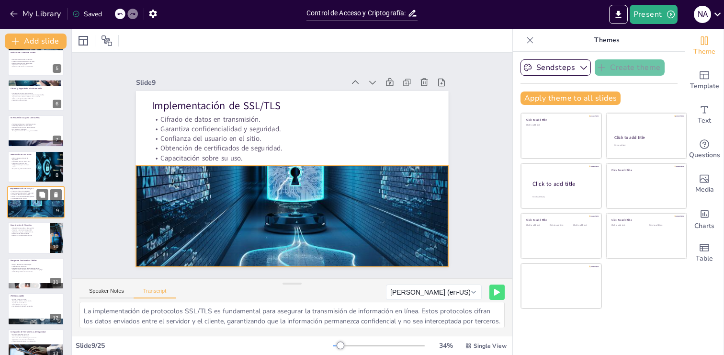
click at [23, 211] on div at bounding box center [35, 202] width 65 height 33
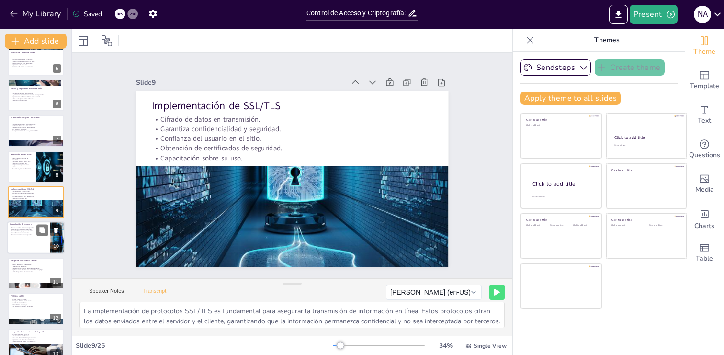
click at [29, 240] on div at bounding box center [35, 238] width 57 height 33
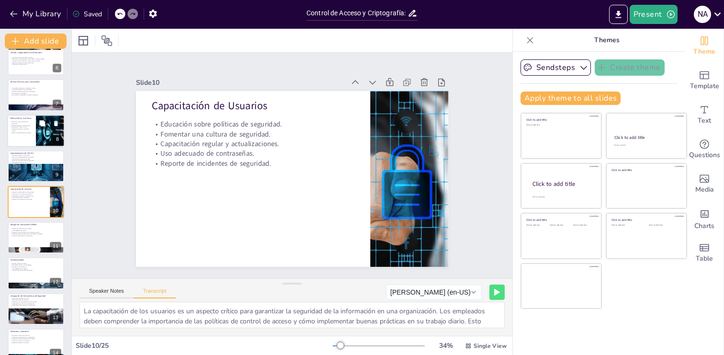
click at [23, 144] on div at bounding box center [35, 130] width 57 height 33
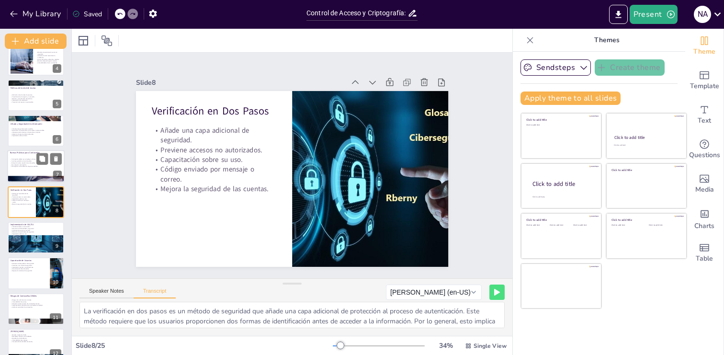
click at [43, 170] on div at bounding box center [35, 166] width 57 height 33
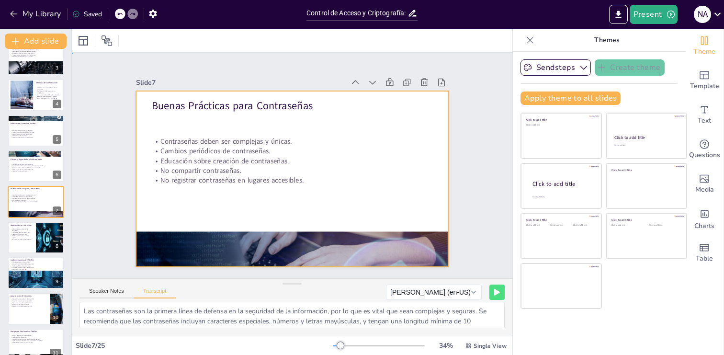
click at [340, 202] on div at bounding box center [289, 178] width 342 height 237
click at [361, 189] on div at bounding box center [290, 178] width 329 height 207
click at [356, 209] on div at bounding box center [290, 178] width 329 height 207
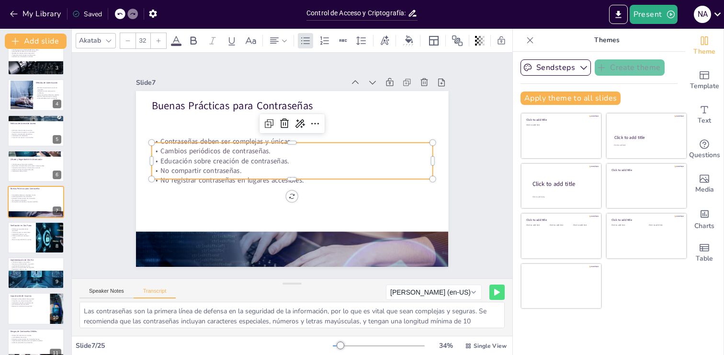
click at [333, 162] on p "Educación sobre creación de contraseñas." at bounding box center [293, 161] width 277 height 68
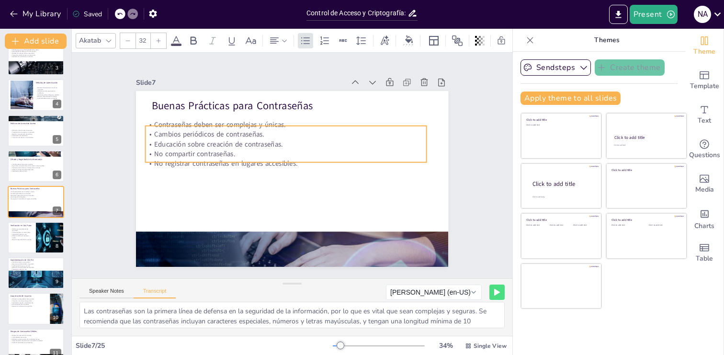
drag, startPoint x: 432, startPoint y: 159, endPoint x: 426, endPoint y: 143, distance: 17.9
click at [426, 143] on p "Educación sobre creación de contraseñas." at bounding box center [288, 143] width 281 height 39
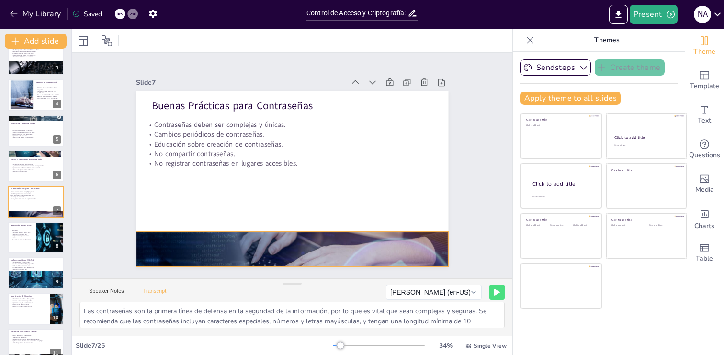
click at [304, 245] on div at bounding box center [274, 247] width 349 height 269
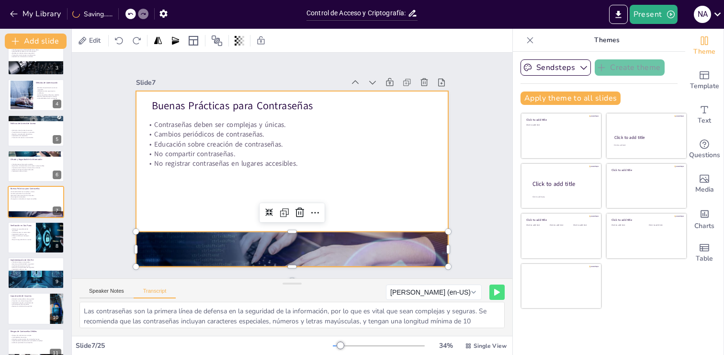
click at [375, 192] on div at bounding box center [290, 178] width 329 height 207
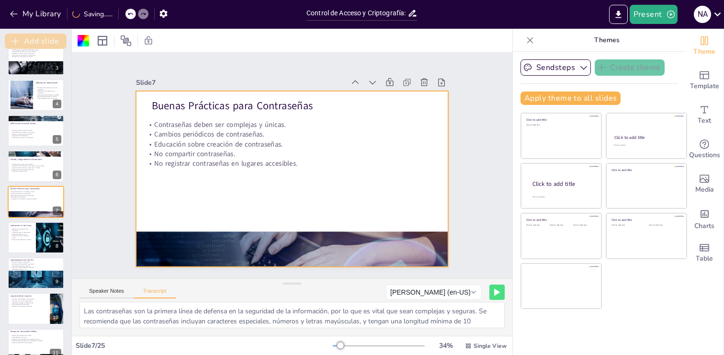
click at [50, 39] on button "Add slide" at bounding box center [36, 41] width 62 height 15
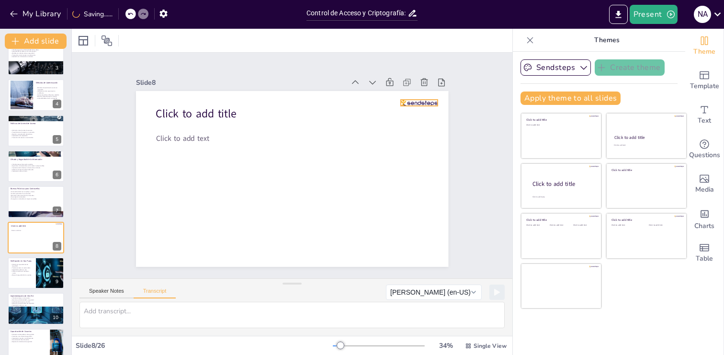
click at [421, 124] on div at bounding box center [429, 131] width 37 height 14
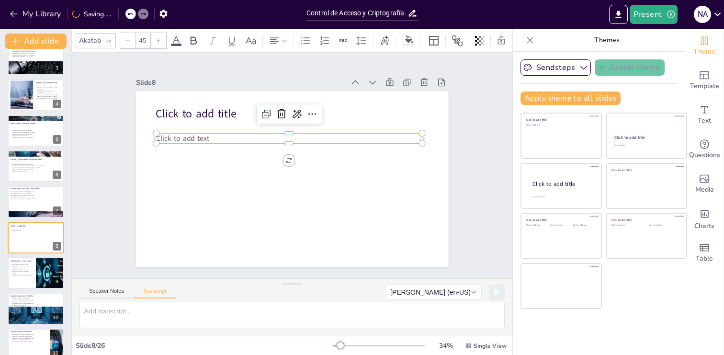
click at [194, 126] on span "Click to add text" at bounding box center [191, 115] width 54 height 21
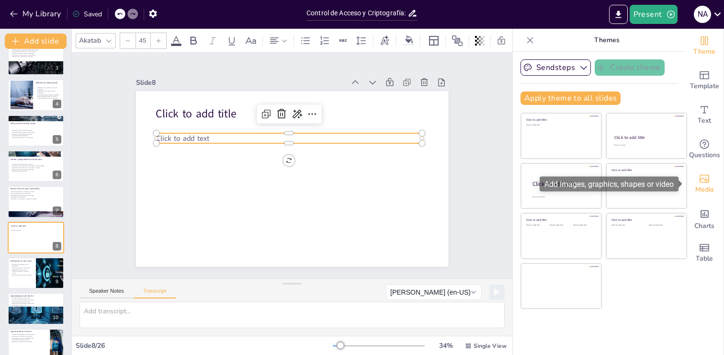
click at [708, 186] on span "Media" at bounding box center [704, 189] width 19 height 11
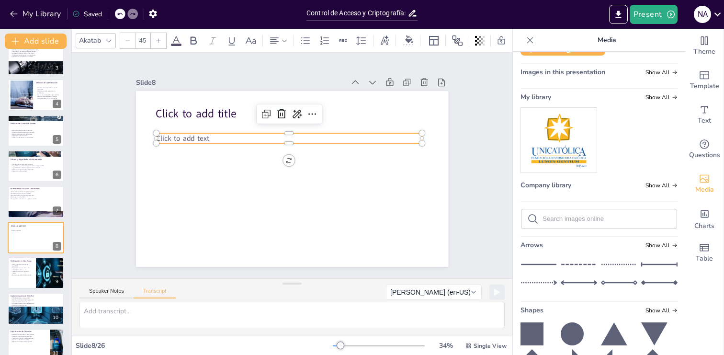
scroll to position [6, 0]
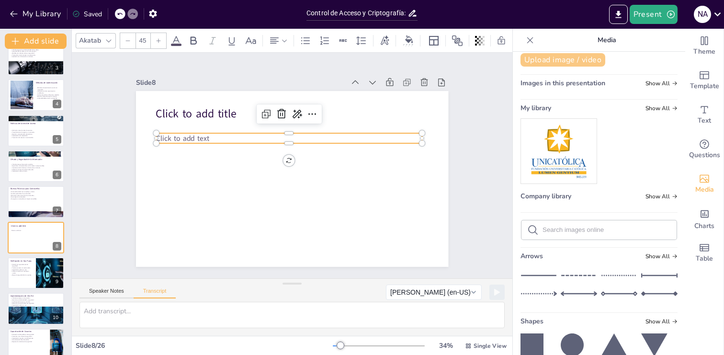
click at [560, 61] on button "Upload image / video" at bounding box center [563, 59] width 85 height 13
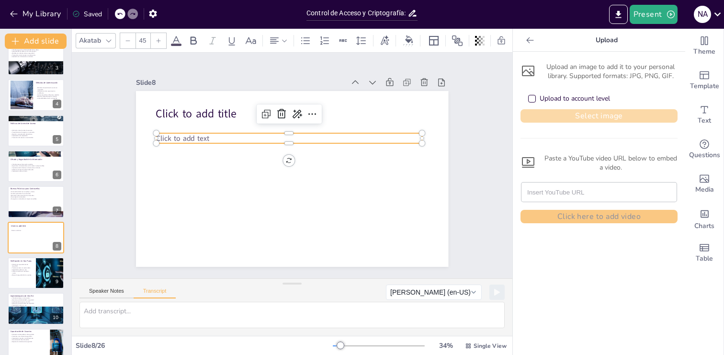
click at [607, 117] on button "Select image" at bounding box center [599, 115] width 157 height 13
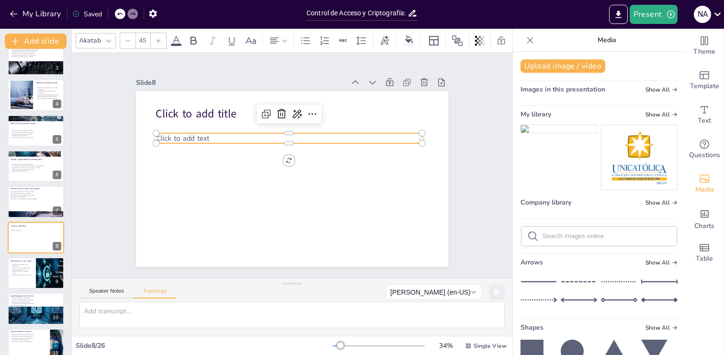
click at [559, 133] on img at bounding box center [559, 129] width 76 height 8
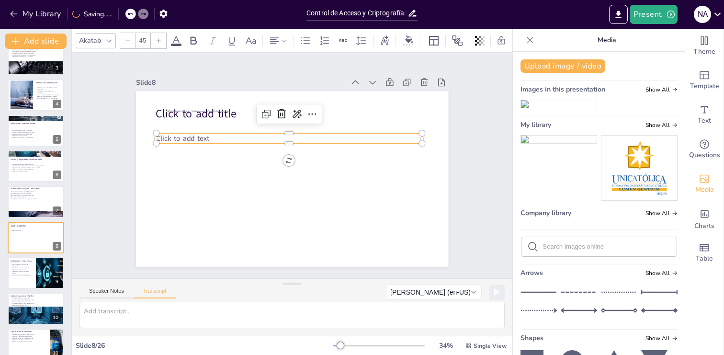
click at [159, 138] on span "Click to add text" at bounding box center [182, 138] width 53 height 10
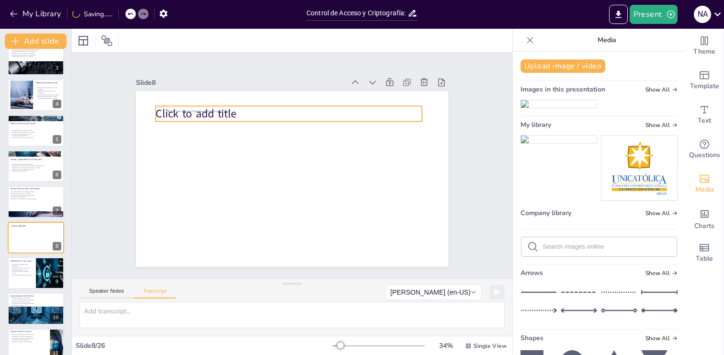
click at [168, 111] on span "Click to add title" at bounding box center [209, 95] width 82 height 32
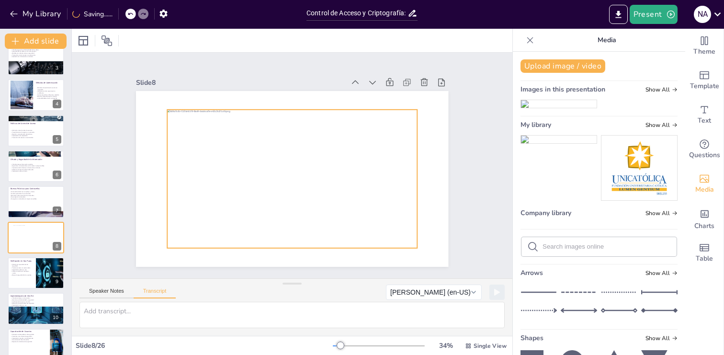
click at [279, 206] on div at bounding box center [292, 179] width 250 height 138
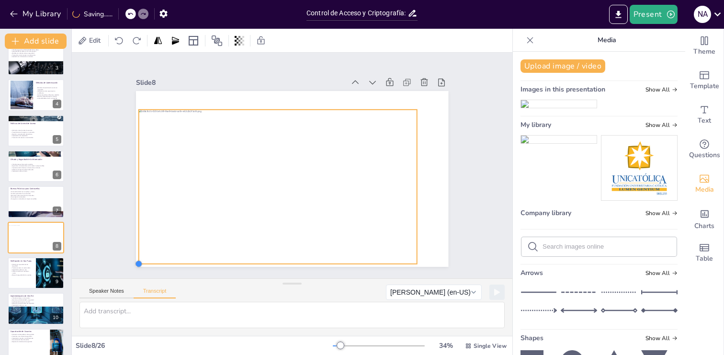
drag, startPoint x: 167, startPoint y: 249, endPoint x: 151, endPoint y: 265, distance: 22.4
click at [151, 265] on div at bounding box center [290, 178] width 329 height 207
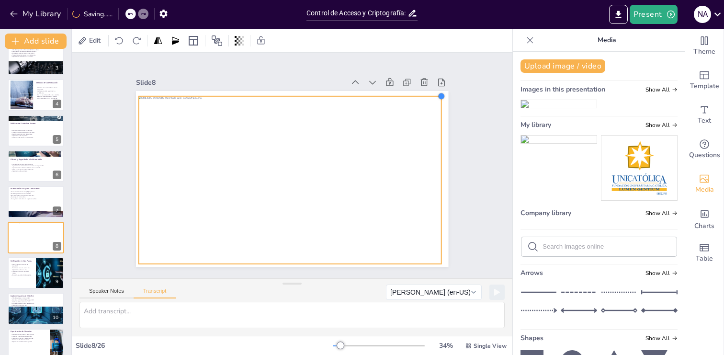
drag, startPoint x: 417, startPoint y: 112, endPoint x: 428, endPoint y: 98, distance: 17.4
click at [428, 98] on div at bounding box center [289, 178] width 342 height 237
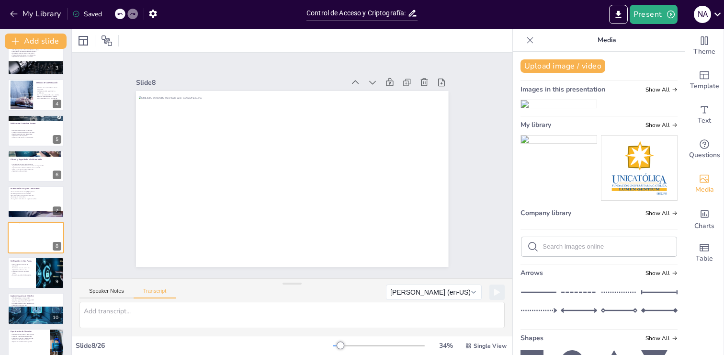
click at [529, 43] on icon at bounding box center [530, 40] width 10 height 10
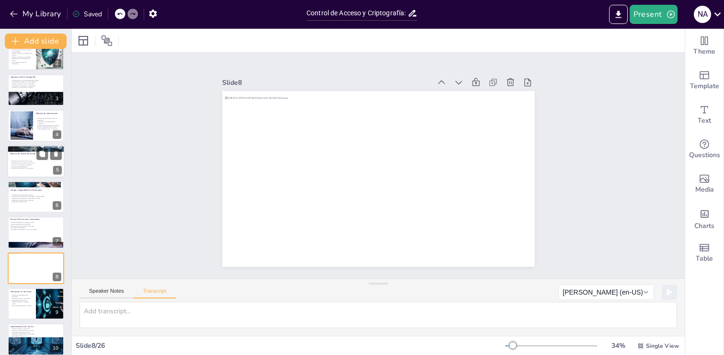
scroll to position [0, 0]
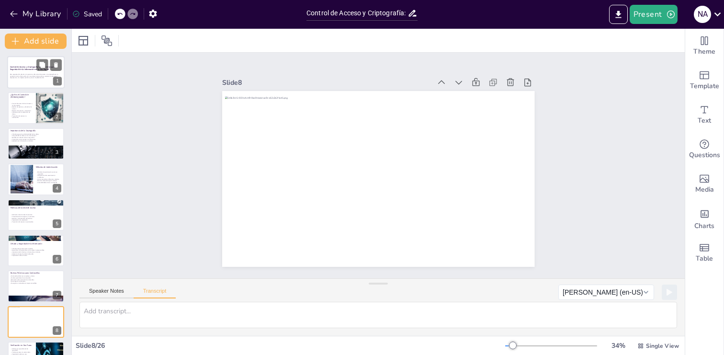
click at [34, 81] on div at bounding box center [35, 72] width 57 height 33
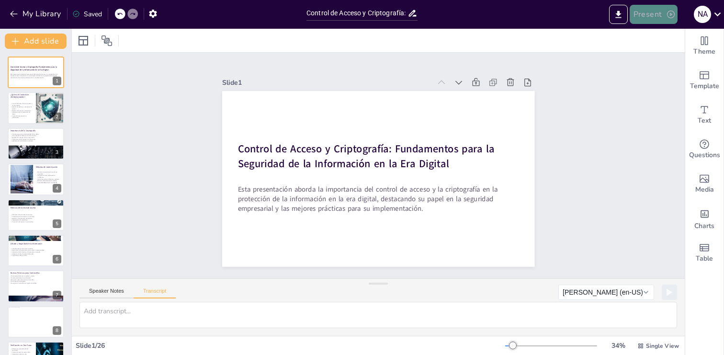
click at [672, 15] on icon "button" at bounding box center [671, 15] width 10 height 10
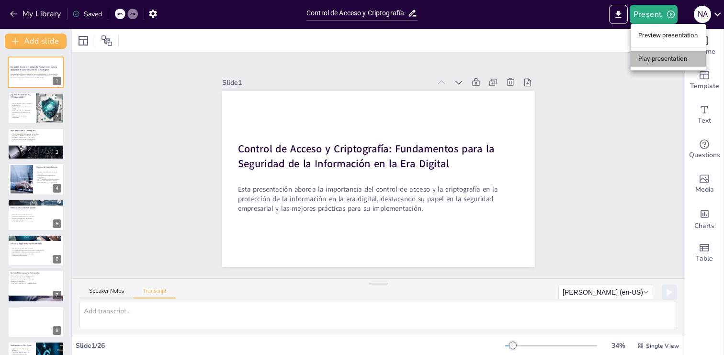
click at [671, 62] on li "Play presentation" at bounding box center [668, 58] width 75 height 15
